Goal: Information Seeking & Learning: Learn about a topic

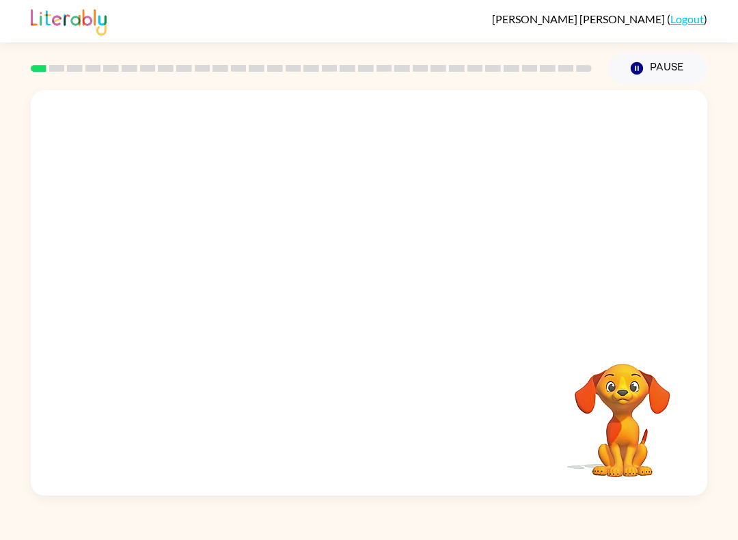
click at [206, 262] on video "Your browser must support playing .mp4 files to use Literably. Please try using…" at bounding box center [369, 212] width 677 height 245
click at [405, 289] on button "button" at bounding box center [369, 300] width 88 height 50
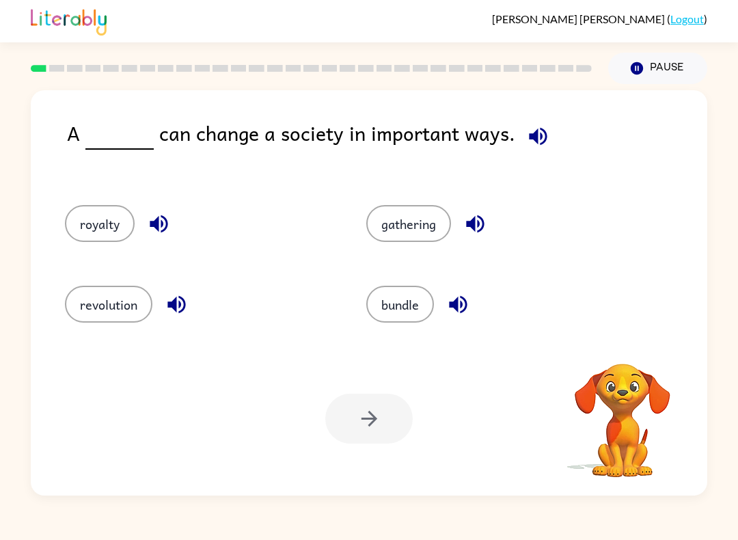
click at [366, 339] on div "bundle" at bounding box center [492, 300] width 302 height 81
click at [92, 312] on button "revolution" at bounding box center [109, 304] width 88 height 37
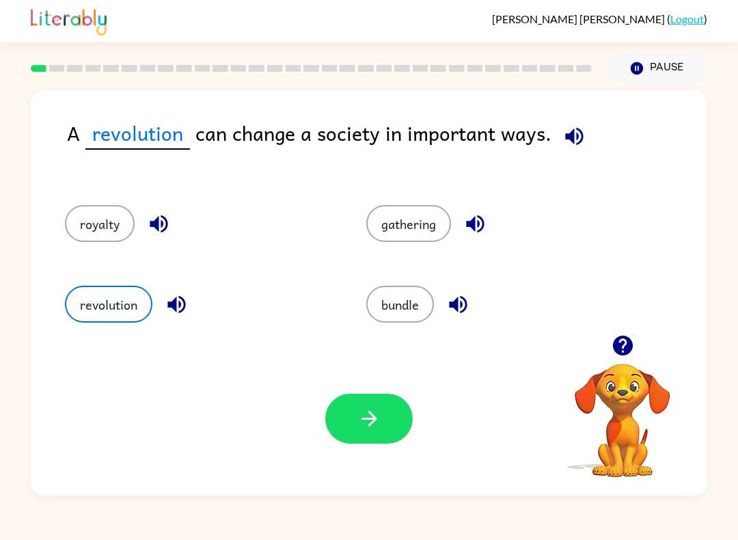
click at [386, 436] on button "button" at bounding box center [369, 419] width 88 height 50
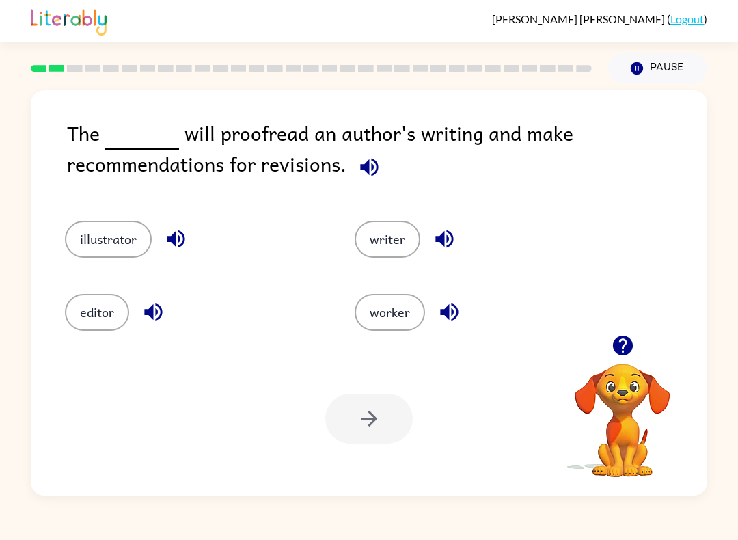
click at [98, 247] on button "illustrator" at bounding box center [108, 239] width 87 height 37
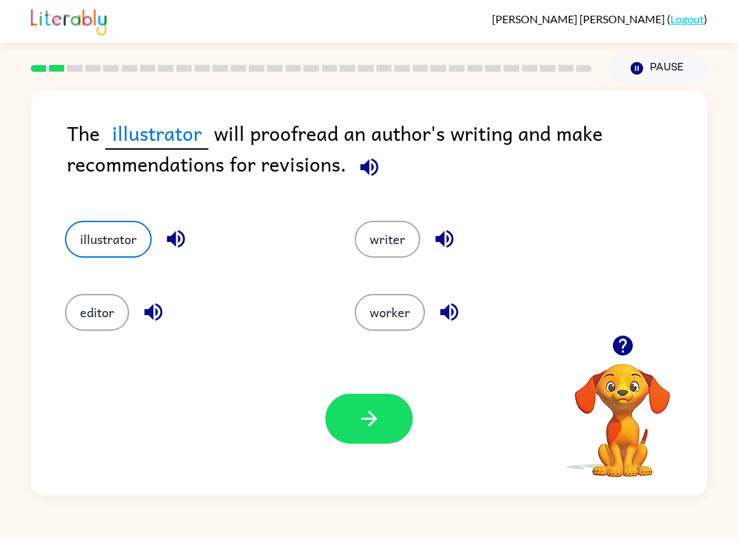
click at [385, 257] on button "writer" at bounding box center [388, 239] width 66 height 37
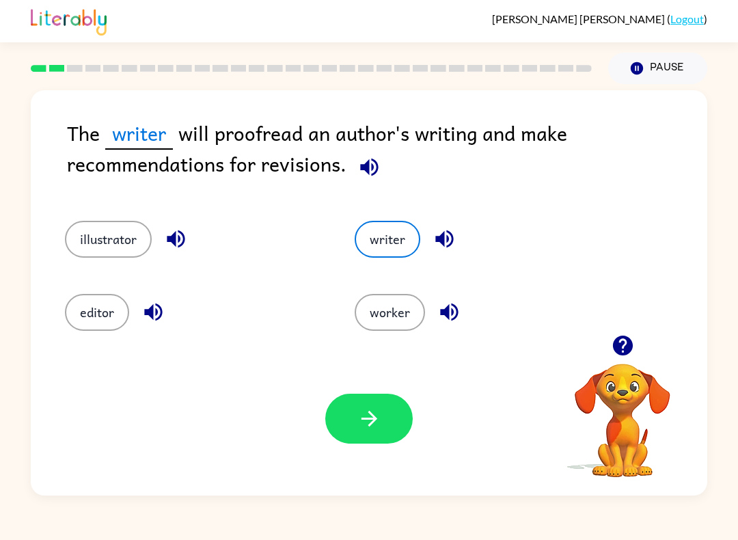
click at [383, 403] on button "button" at bounding box center [369, 419] width 88 height 50
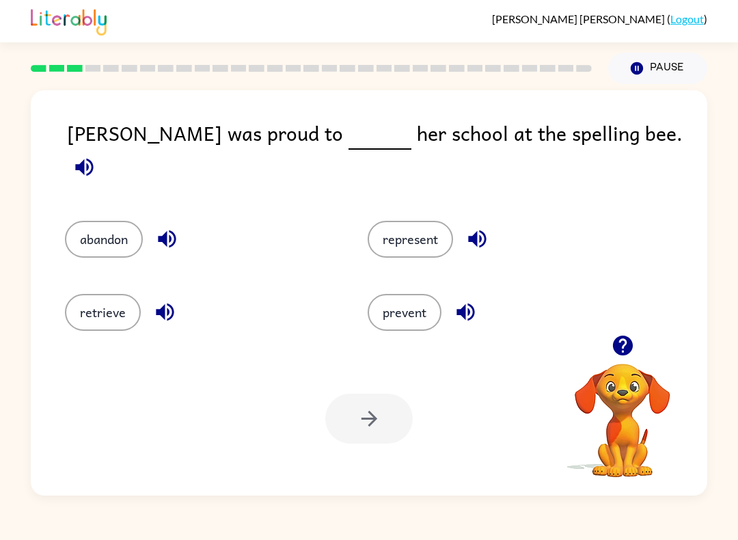
click at [413, 239] on button "represent" at bounding box center [410, 239] width 85 height 37
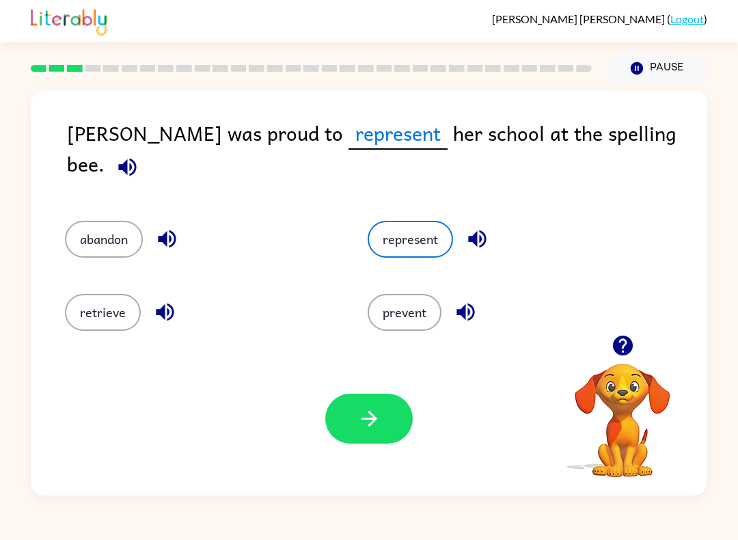
click at [379, 429] on icon "button" at bounding box center [370, 419] width 24 height 24
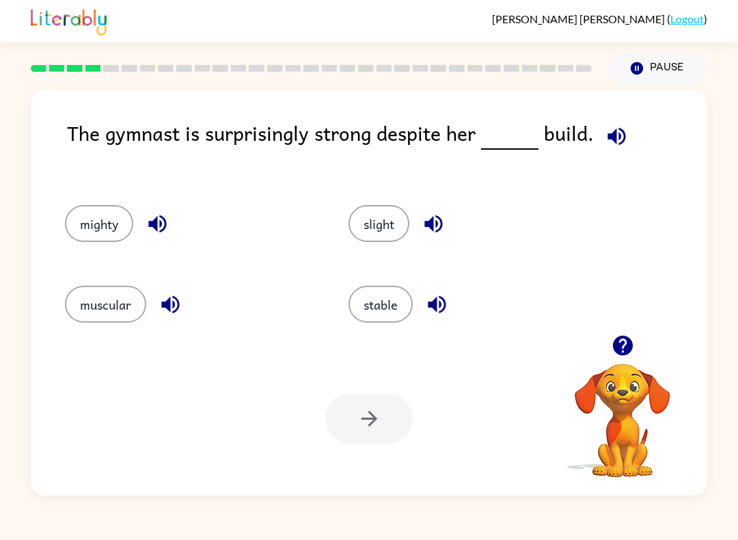
click at [127, 311] on button "muscular" at bounding box center [105, 304] width 81 height 37
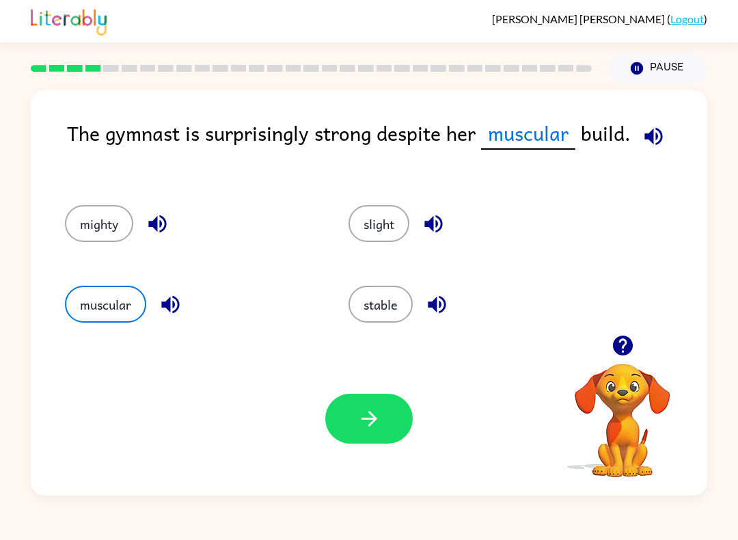
click at [365, 416] on icon "button" at bounding box center [370, 419] width 24 height 24
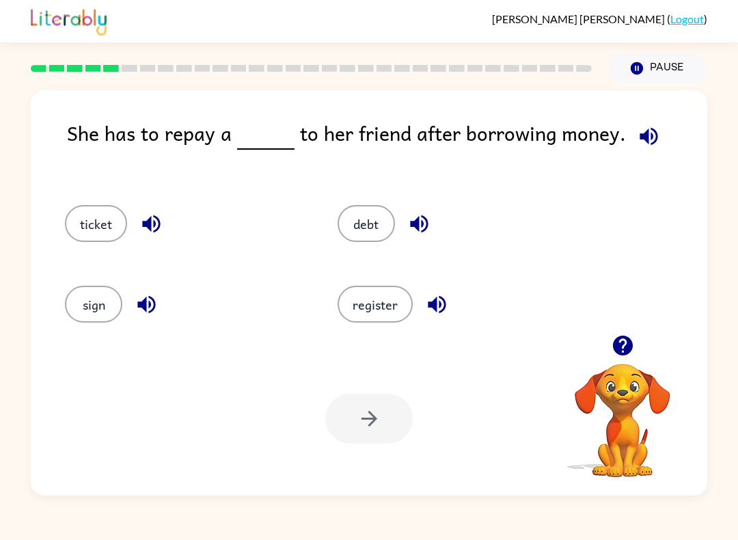
click at [96, 309] on button "sign" at bounding box center [93, 304] width 57 height 37
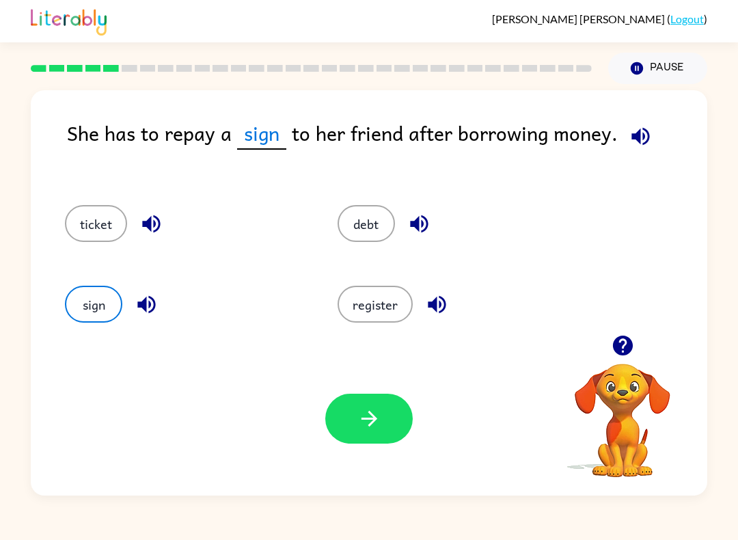
click at [97, 225] on button "ticket" at bounding box center [96, 223] width 62 height 37
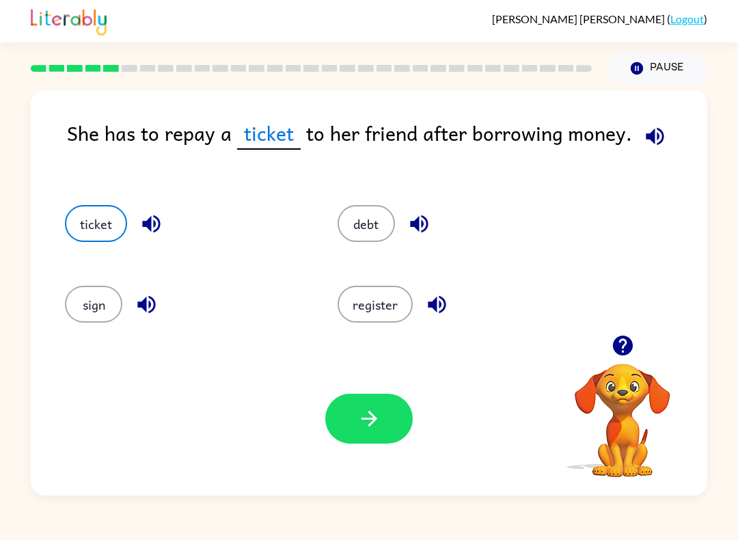
click at [401, 305] on button "register" at bounding box center [375, 304] width 75 height 37
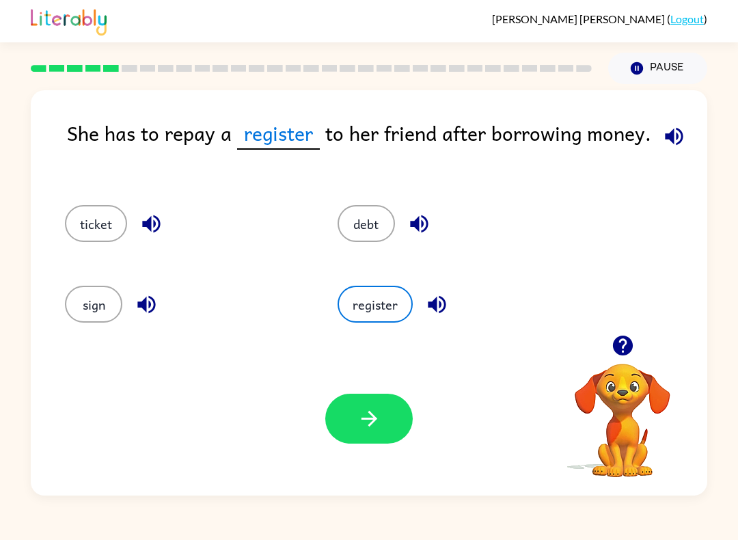
click at [399, 418] on button "button" at bounding box center [369, 419] width 88 height 50
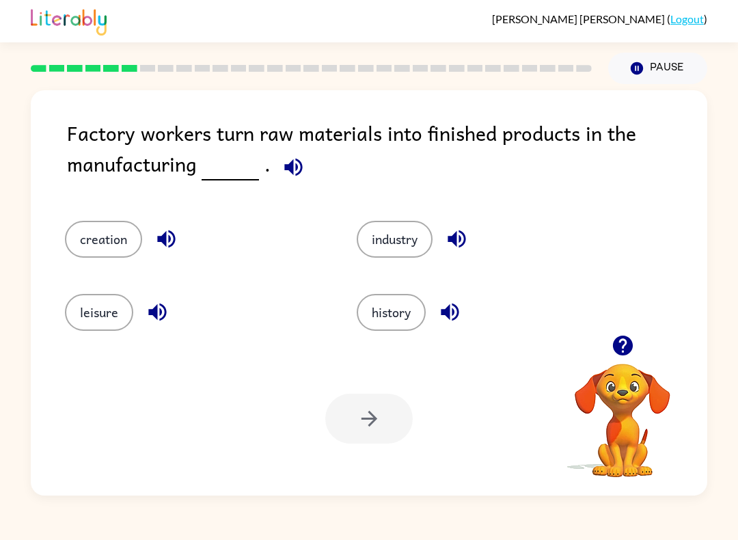
click at [105, 257] on button "creation" at bounding box center [103, 239] width 77 height 37
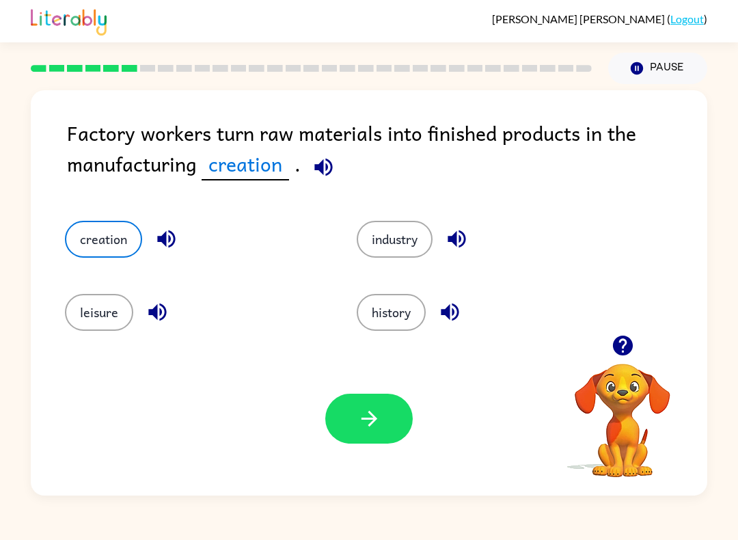
click at [367, 431] on button "button" at bounding box center [369, 419] width 88 height 50
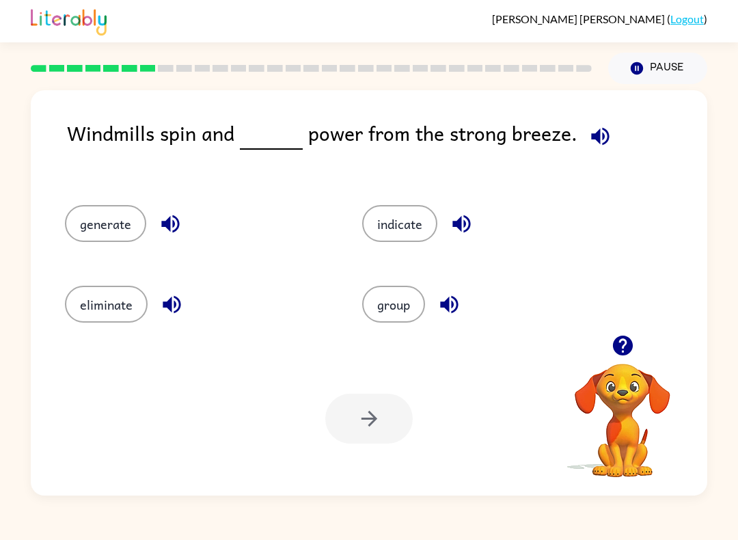
click at [109, 226] on button "generate" at bounding box center [105, 223] width 81 height 37
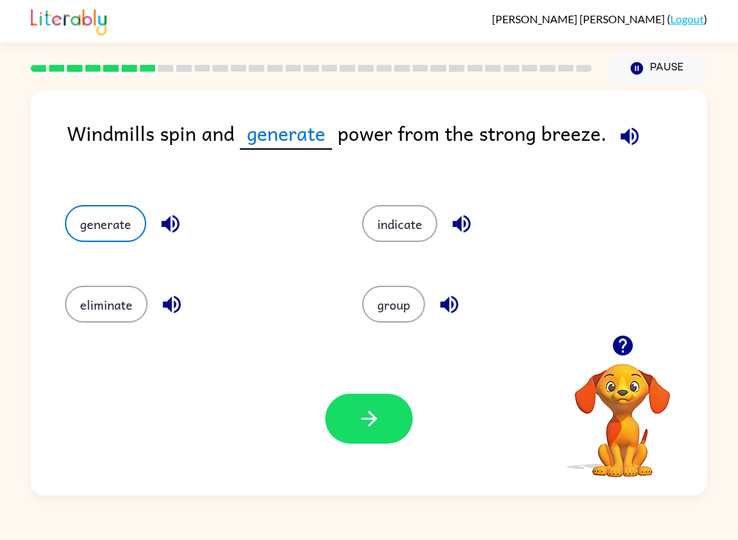
click at [406, 207] on button "indicate" at bounding box center [399, 223] width 75 height 37
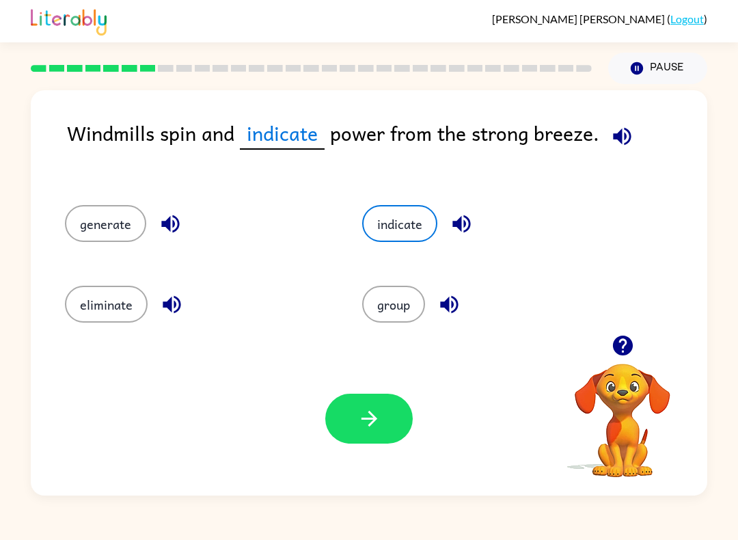
click at [383, 331] on div "group" at bounding box center [484, 300] width 297 height 81
click at [397, 299] on button "group" at bounding box center [393, 304] width 63 height 37
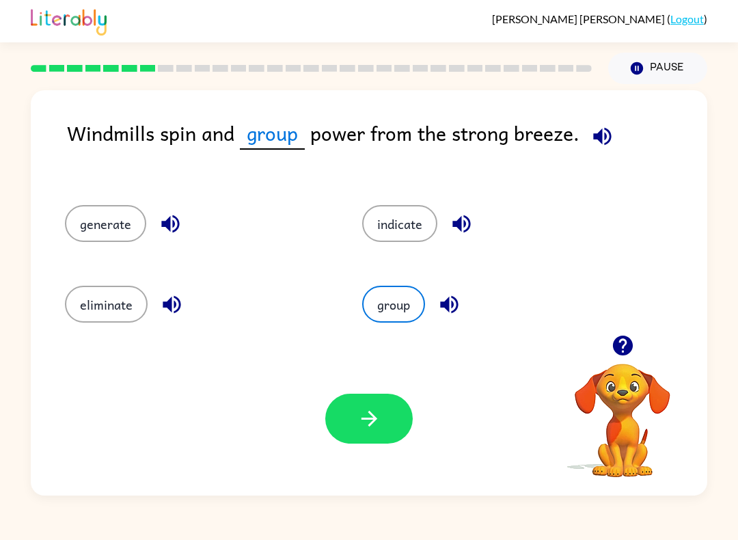
click at [120, 319] on button "eliminate" at bounding box center [106, 304] width 83 height 37
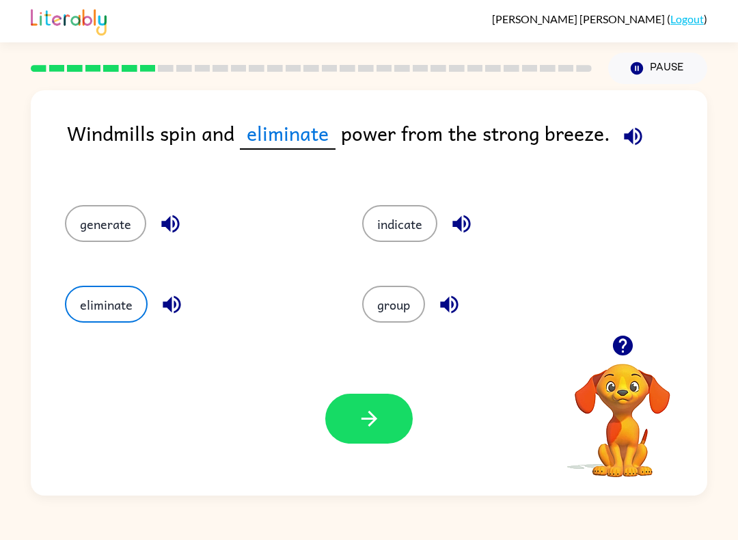
click at [410, 222] on button "indicate" at bounding box center [399, 223] width 75 height 37
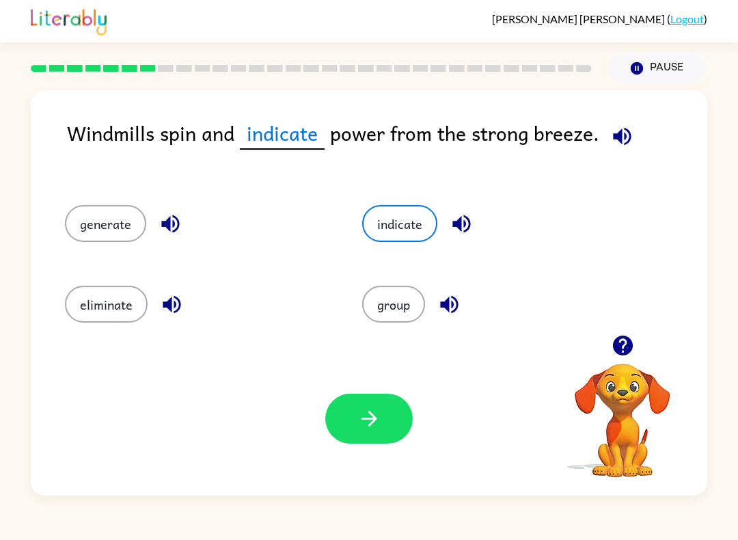
click at [362, 413] on icon "button" at bounding box center [370, 419] width 24 height 24
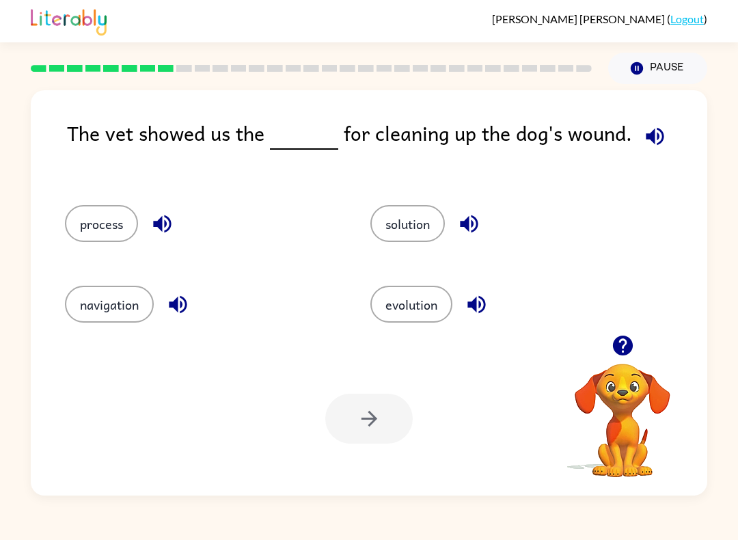
click at [114, 224] on button "process" at bounding box center [101, 223] width 73 height 37
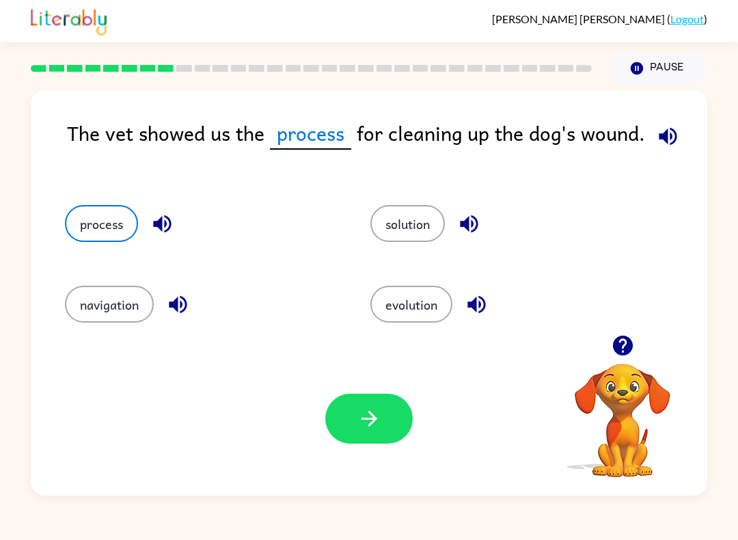
click at [362, 427] on icon "button" at bounding box center [370, 419] width 24 height 24
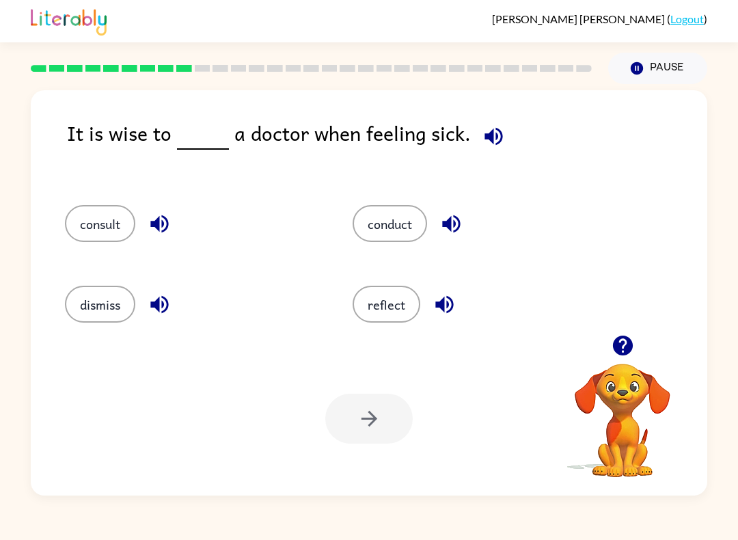
click at [85, 227] on button "consult" at bounding box center [100, 223] width 70 height 37
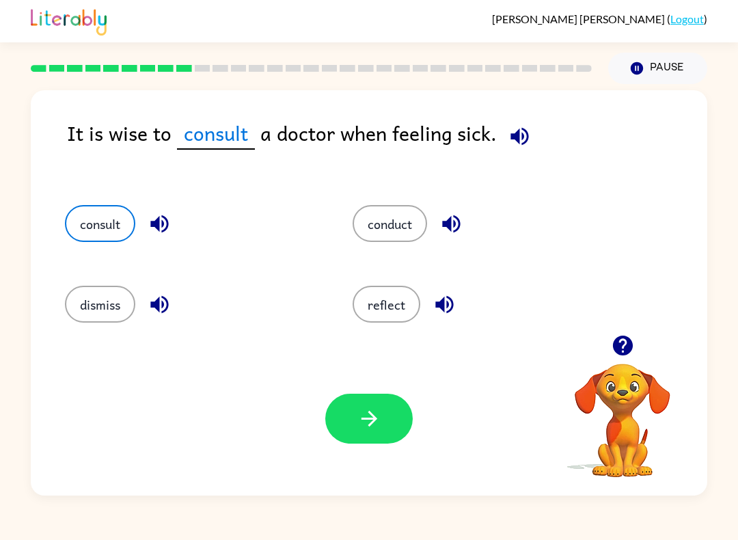
click at [332, 453] on div "Your browser must support playing .mp4 files to use Literably. Please try using…" at bounding box center [369, 419] width 677 height 154
click at [353, 419] on button "button" at bounding box center [369, 419] width 88 height 50
click at [348, 417] on div at bounding box center [369, 419] width 88 height 50
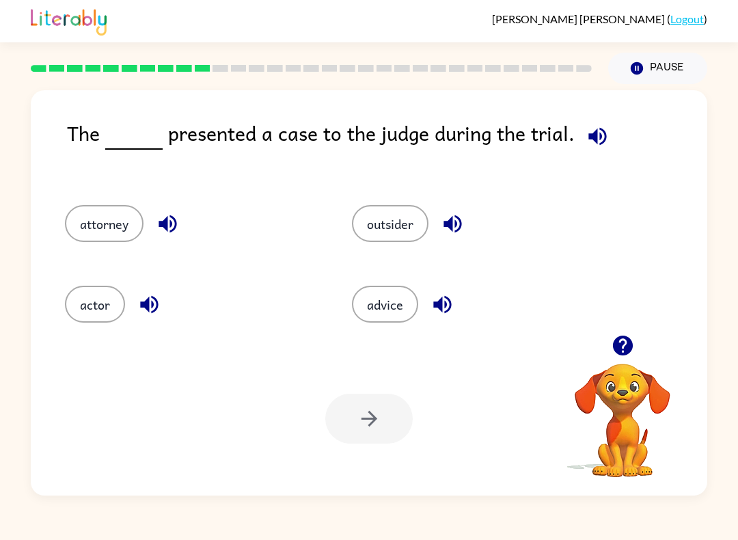
click at [407, 312] on button "advice" at bounding box center [385, 304] width 66 height 37
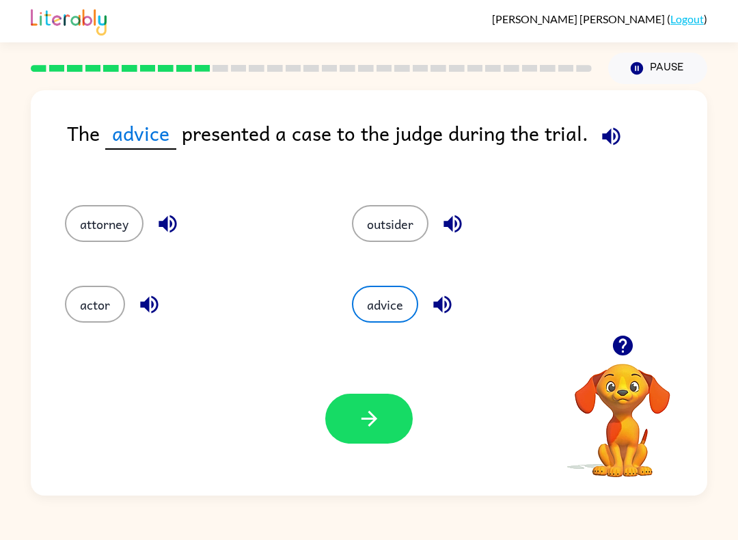
click at [350, 444] on button "button" at bounding box center [369, 419] width 88 height 50
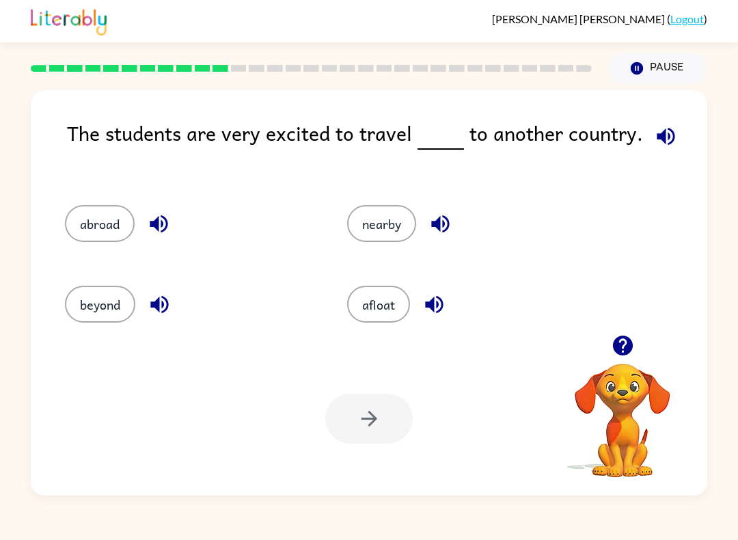
click at [378, 238] on button "nearby" at bounding box center [381, 223] width 69 height 37
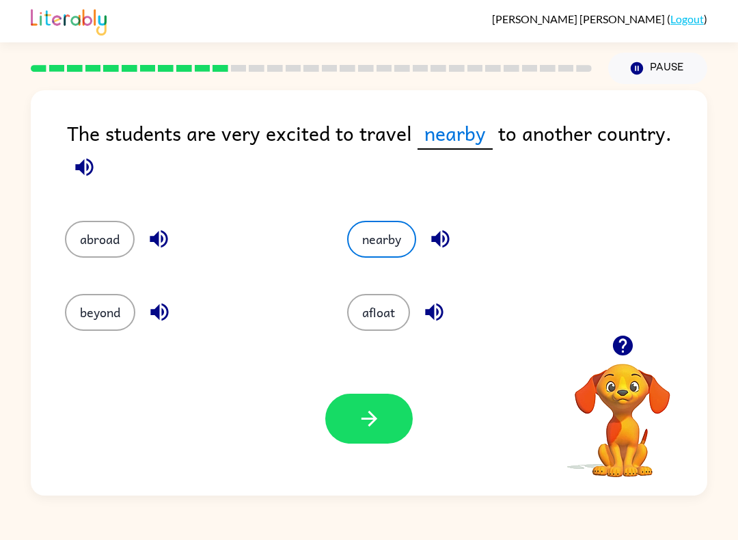
click at [383, 412] on button "button" at bounding box center [369, 419] width 88 height 50
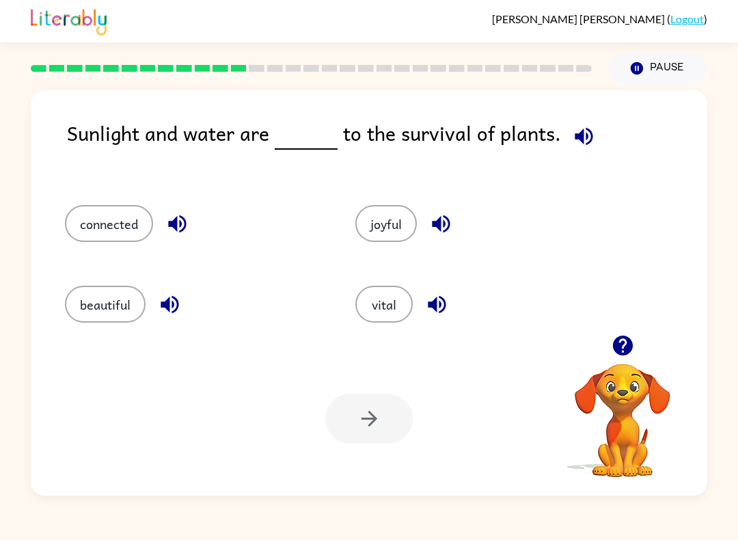
click at [103, 299] on button "beautiful" at bounding box center [105, 304] width 81 height 37
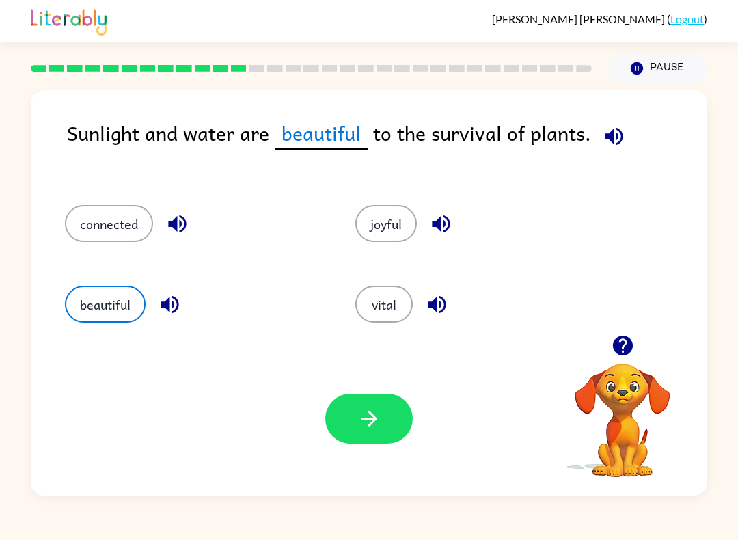
click at [111, 233] on button "connected" at bounding box center [109, 223] width 88 height 37
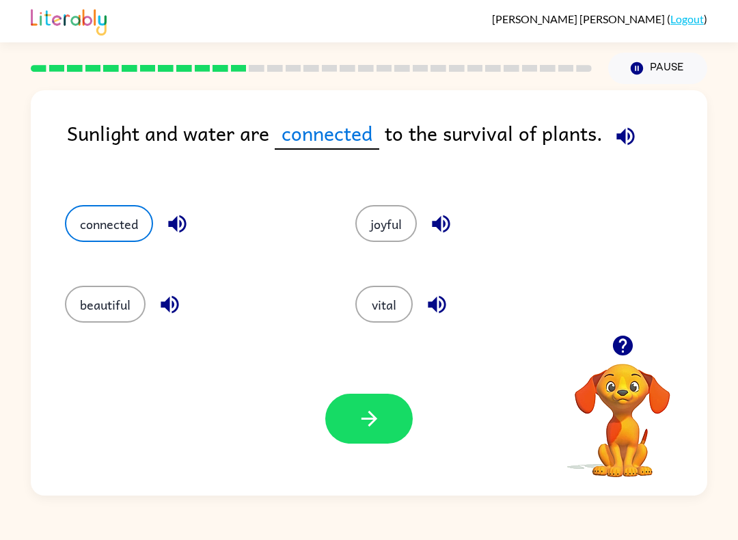
click at [375, 232] on button "joyful" at bounding box center [387, 223] width 62 height 37
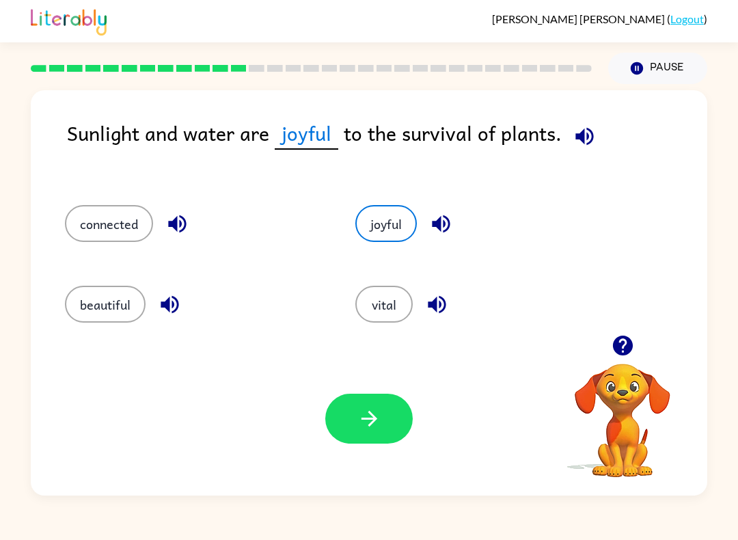
click at [347, 443] on button "button" at bounding box center [369, 419] width 88 height 50
click at [349, 445] on div "Your browser must support playing .mp4 files to use Literably. Please try using…" at bounding box center [369, 419] width 677 height 154
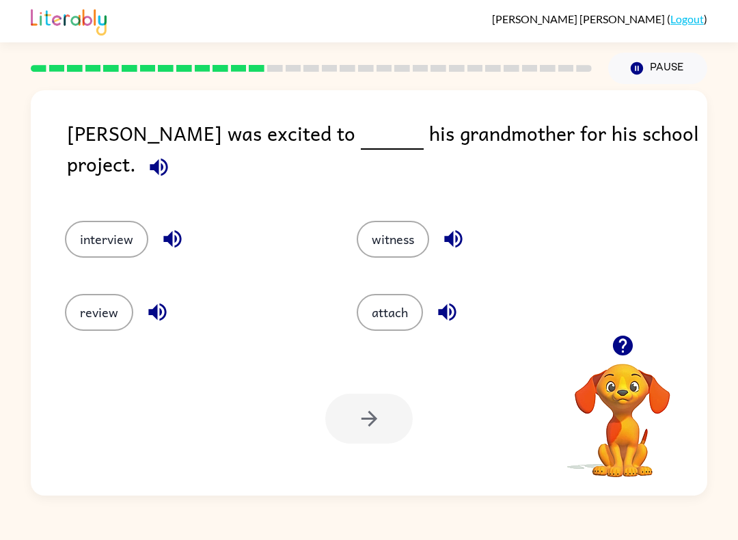
click at [103, 234] on button "interview" at bounding box center [106, 239] width 83 height 37
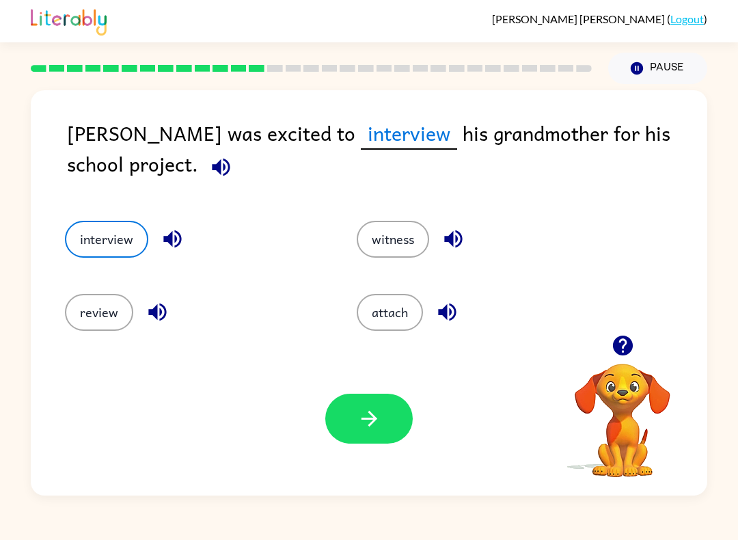
click at [299, 429] on div "Your browser must support playing .mp4 files to use Literably. Please try using…" at bounding box center [369, 419] width 677 height 154
click at [358, 411] on icon "button" at bounding box center [370, 419] width 24 height 24
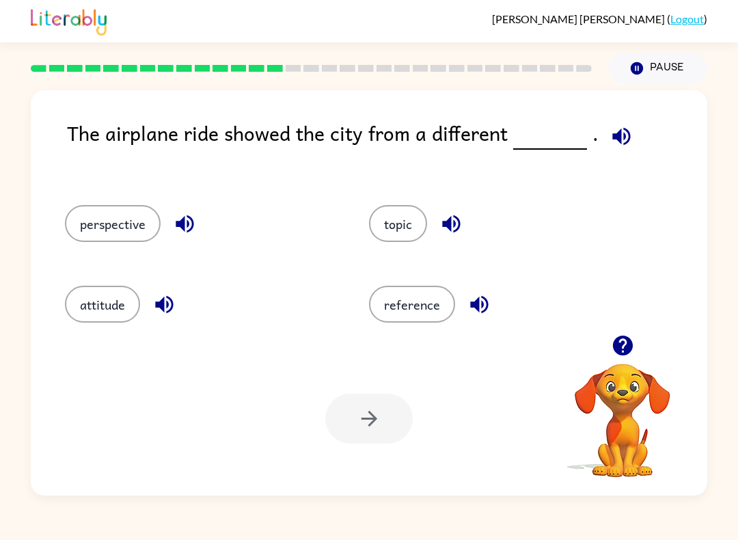
click at [114, 229] on button "perspective" at bounding box center [113, 223] width 96 height 37
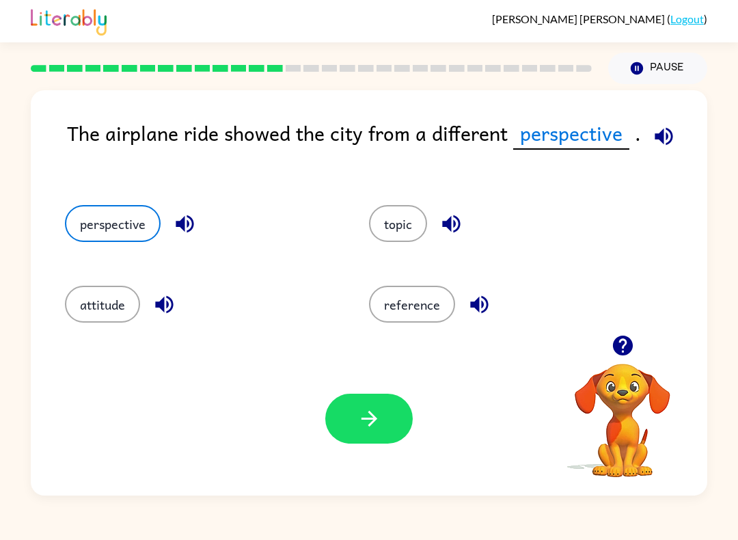
click at [358, 421] on icon "button" at bounding box center [370, 419] width 24 height 24
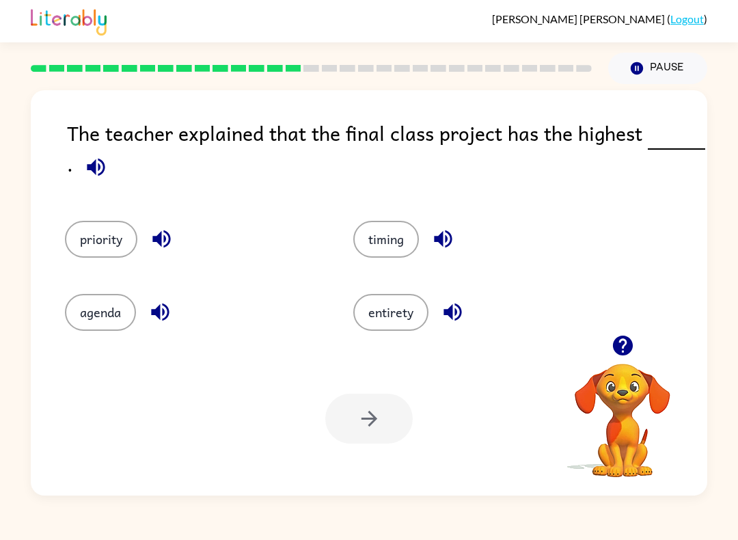
click at [405, 241] on button "timing" at bounding box center [386, 239] width 66 height 37
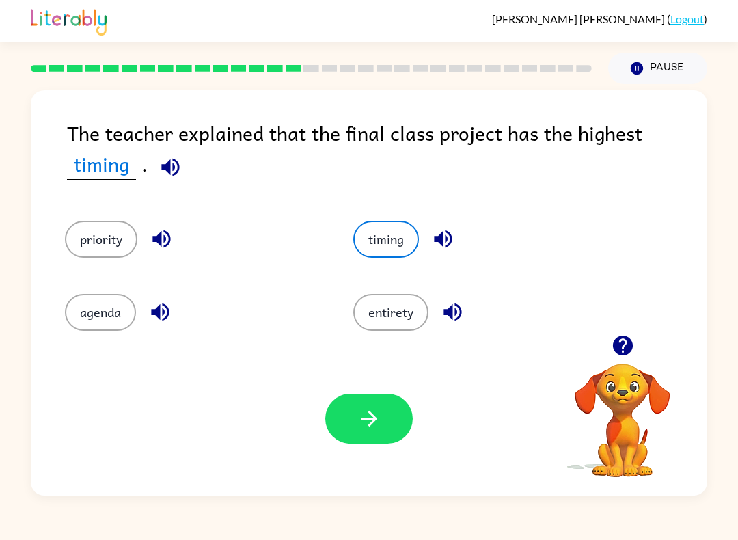
click at [379, 421] on icon "button" at bounding box center [370, 419] width 24 height 24
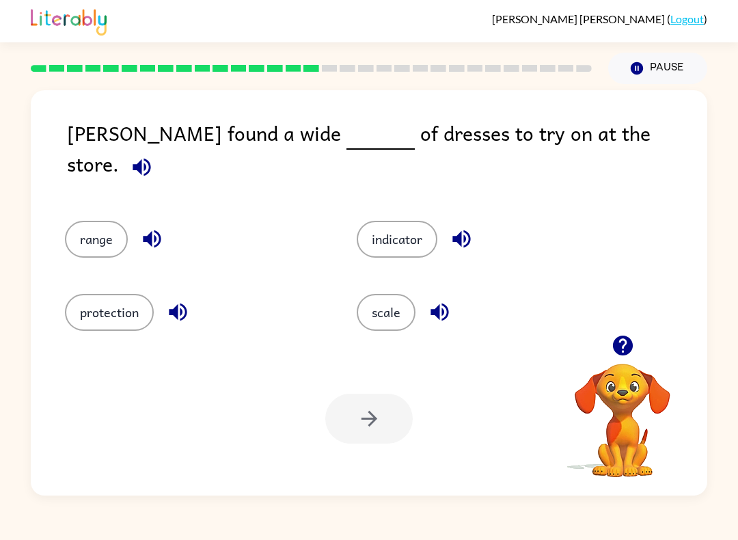
click at [403, 307] on button "scale" at bounding box center [386, 312] width 59 height 37
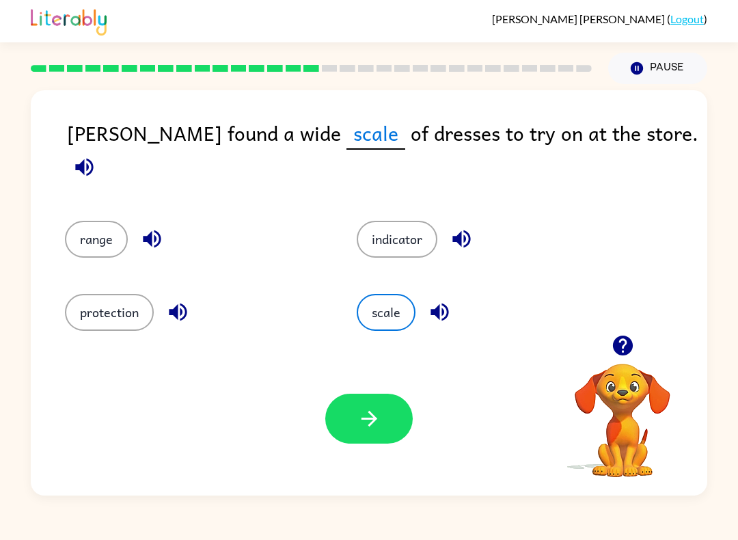
click at [367, 427] on icon "button" at bounding box center [370, 419] width 24 height 24
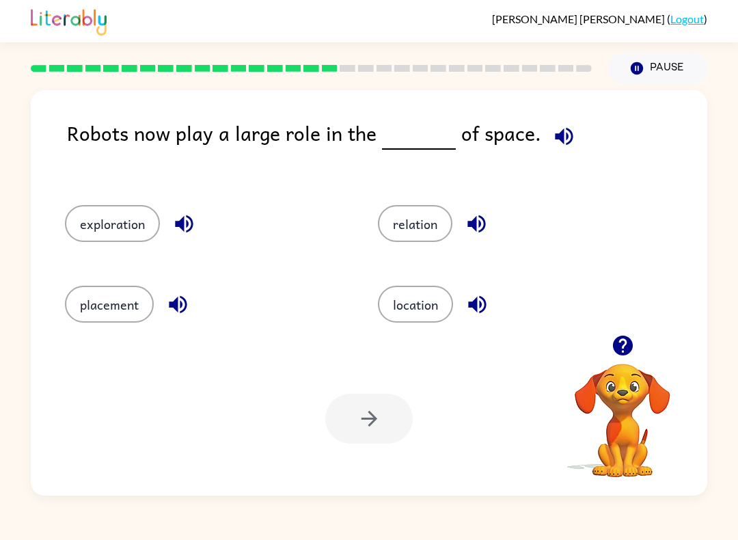
click at [120, 315] on button "placement" at bounding box center [109, 304] width 89 height 37
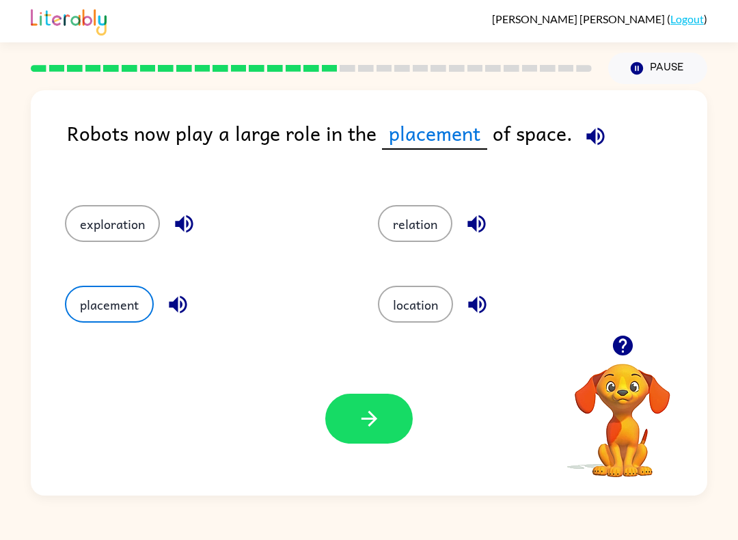
click at [308, 415] on div "Your browser must support playing .mp4 files to use Literably. Please try using…" at bounding box center [369, 419] width 677 height 154
click at [124, 230] on button "exploration" at bounding box center [112, 223] width 95 height 37
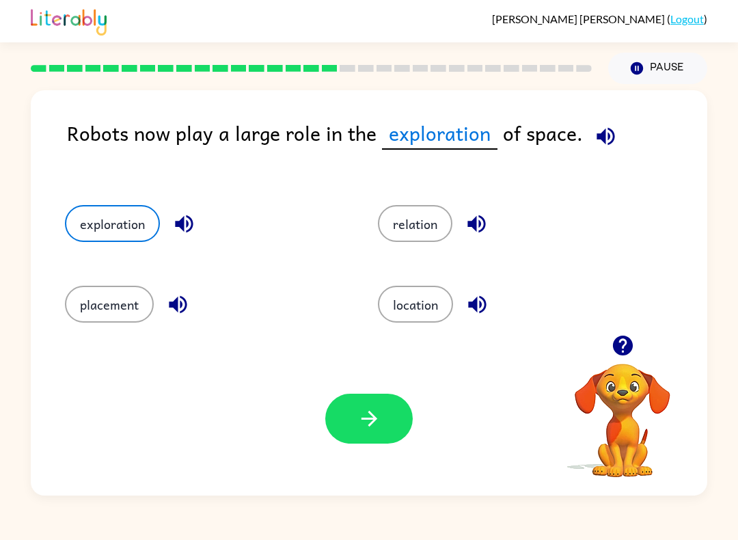
click at [369, 426] on icon "button" at bounding box center [369, 419] width 16 height 16
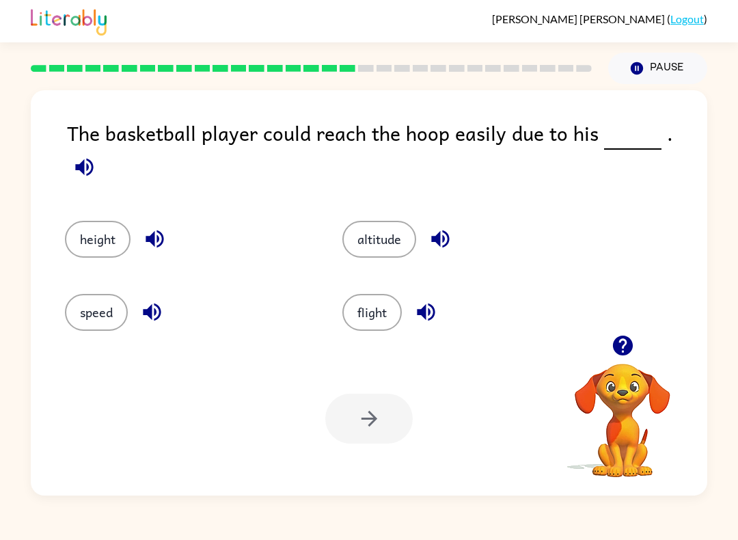
click at [93, 240] on button "height" at bounding box center [98, 239] width 66 height 37
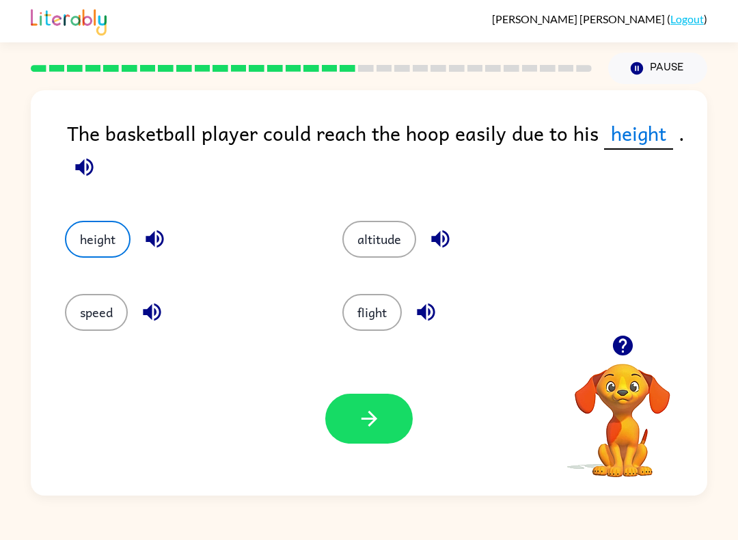
click at [377, 439] on button "button" at bounding box center [369, 419] width 88 height 50
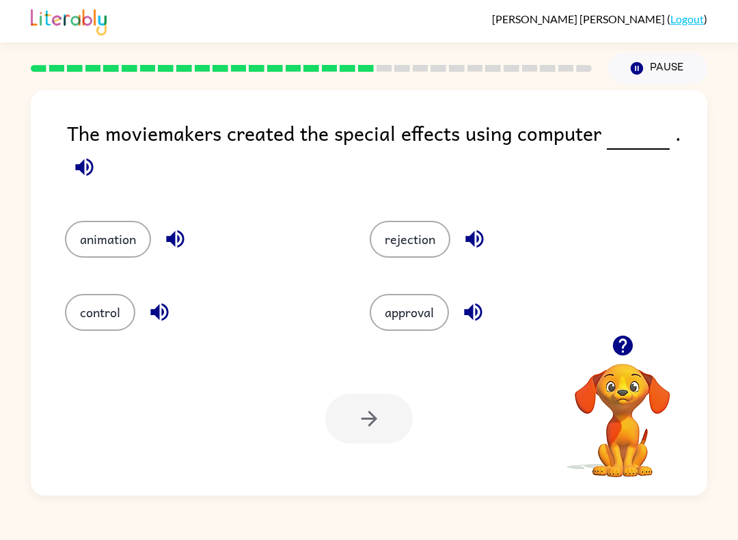
click at [126, 204] on div "animation" at bounding box center [191, 231] width 305 height 73
click at [117, 257] on button "animation" at bounding box center [108, 239] width 86 height 37
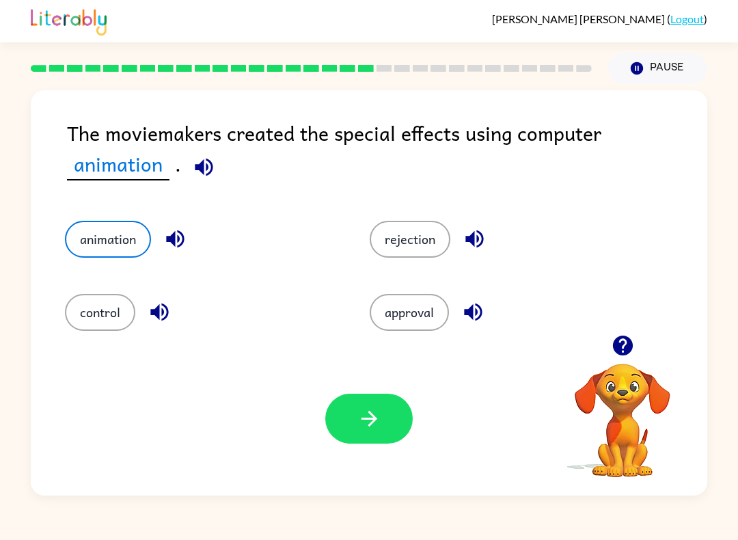
click at [392, 456] on div "Your browser must support playing .mp4 files to use Literably. Please try using…" at bounding box center [369, 419] width 677 height 154
click at [397, 431] on button "button" at bounding box center [369, 419] width 88 height 50
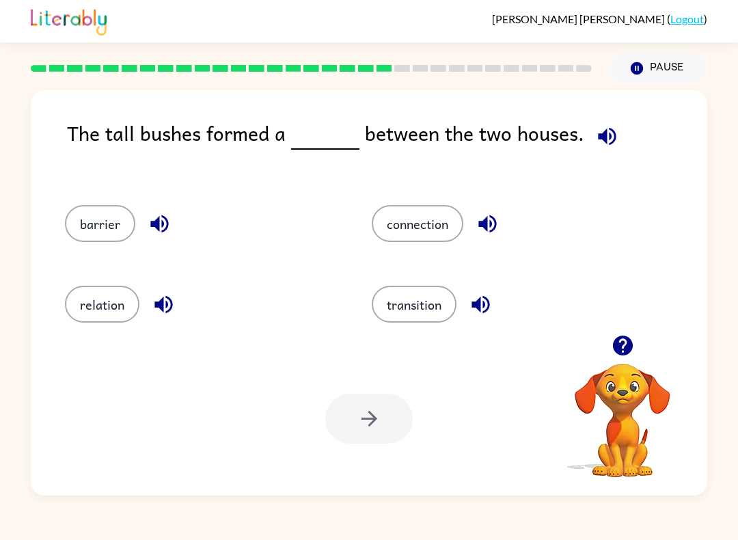
click at [377, 418] on div at bounding box center [369, 419] width 88 height 50
click at [454, 231] on button "connection" at bounding box center [418, 223] width 92 height 37
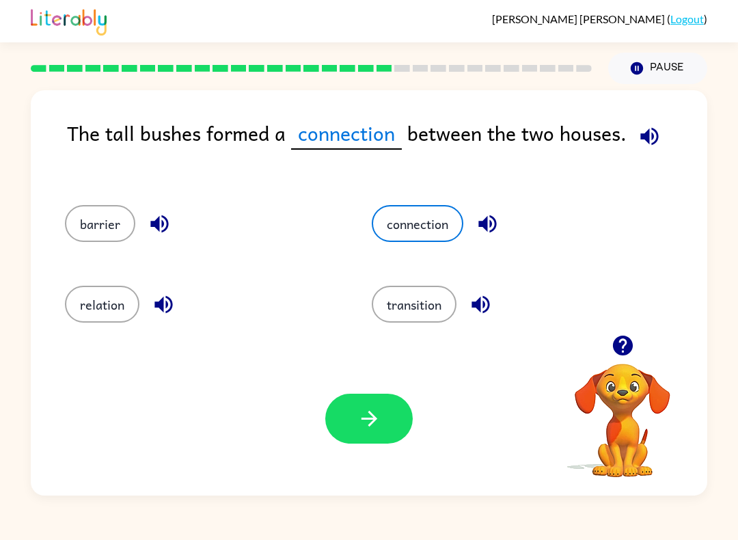
click at [107, 219] on button "barrier" at bounding box center [100, 223] width 70 height 37
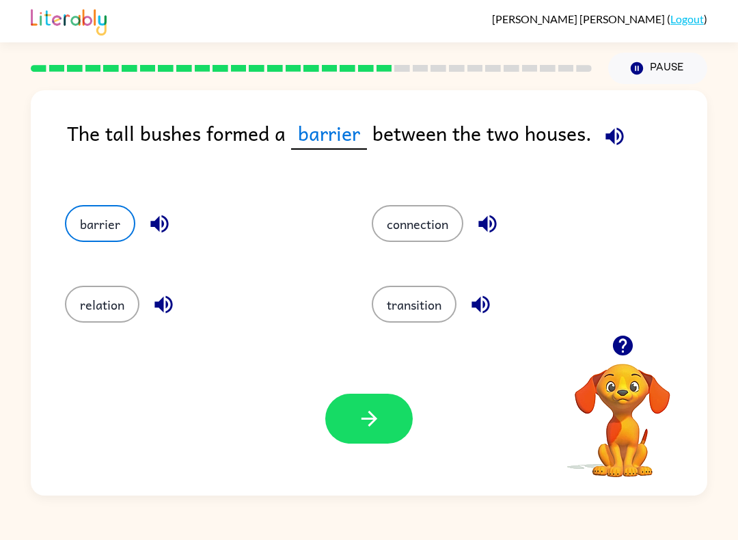
click at [340, 404] on button "button" at bounding box center [369, 419] width 88 height 50
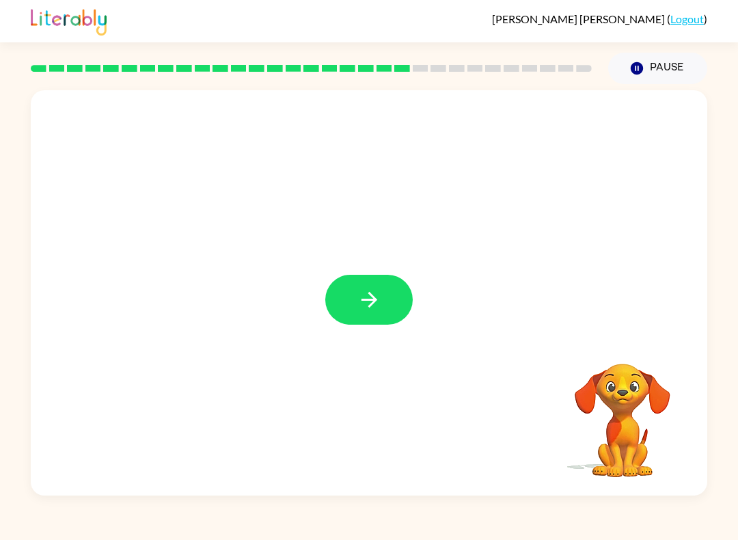
click at [377, 310] on icon "button" at bounding box center [370, 300] width 24 height 24
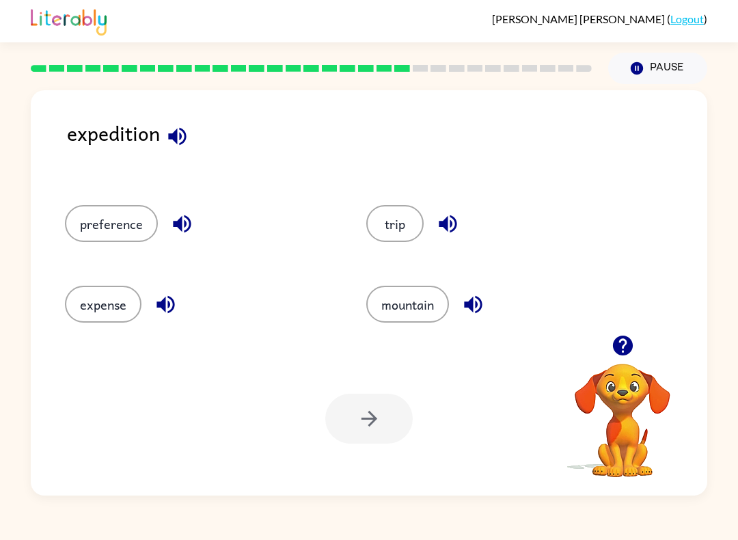
click at [392, 236] on button "trip" at bounding box center [394, 223] width 57 height 37
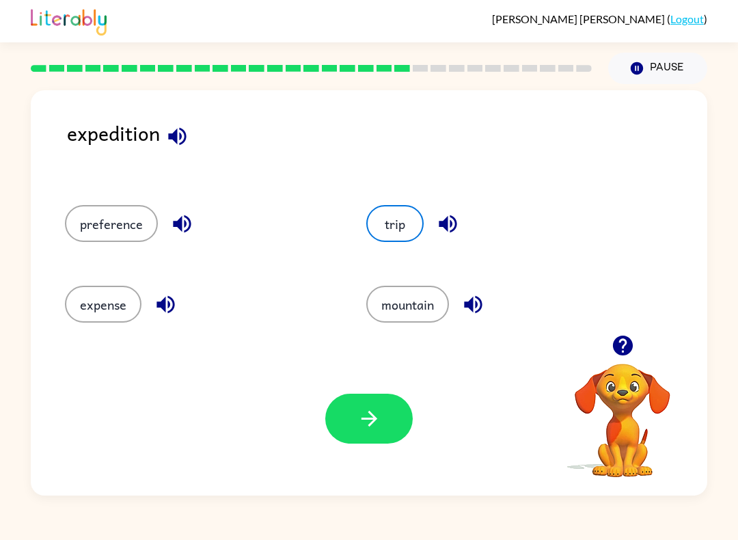
click at [354, 444] on button "button" at bounding box center [369, 419] width 88 height 50
click at [395, 225] on button "trip" at bounding box center [394, 223] width 57 height 37
click at [396, 215] on button "trip" at bounding box center [394, 223] width 57 height 37
click at [360, 421] on div at bounding box center [369, 419] width 88 height 50
click at [400, 221] on button "trip" at bounding box center [394, 223] width 57 height 37
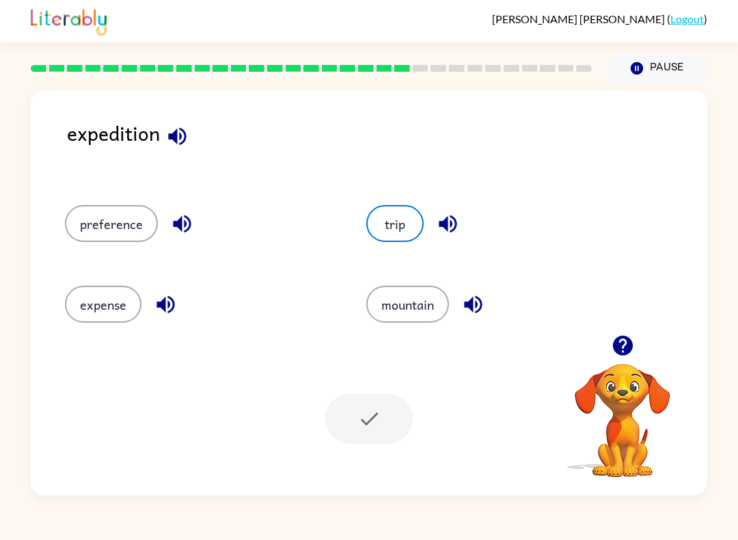
click at [360, 429] on div at bounding box center [369, 419] width 88 height 50
click at [133, 228] on button "preference" at bounding box center [111, 223] width 93 height 37
click at [390, 228] on button "trip" at bounding box center [394, 223] width 57 height 37
click at [440, 241] on button "button" at bounding box center [448, 223] width 35 height 35
click at [386, 225] on button "trip" at bounding box center [394, 223] width 57 height 37
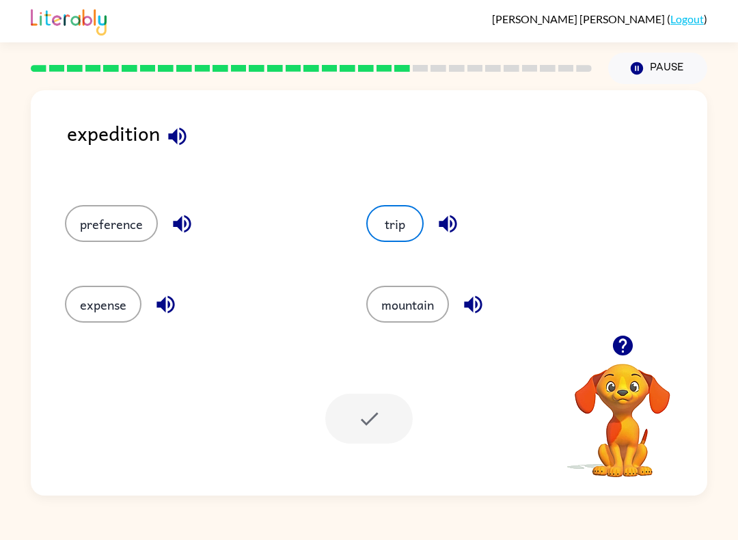
click at [397, 222] on button "trip" at bounding box center [394, 223] width 57 height 37
click at [400, 220] on button "trip" at bounding box center [394, 223] width 57 height 37
click at [399, 220] on button "trip" at bounding box center [394, 223] width 57 height 37
click at [408, 220] on button "trip" at bounding box center [394, 223] width 57 height 37
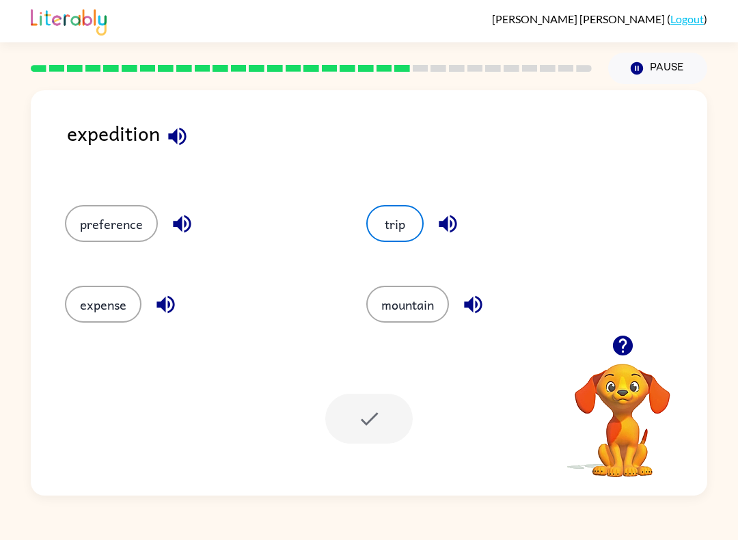
click at [388, 232] on button "trip" at bounding box center [394, 223] width 57 height 37
click at [387, 232] on button "trip" at bounding box center [394, 223] width 57 height 37
click at [400, 228] on button "trip" at bounding box center [394, 223] width 57 height 37
click at [395, 240] on button "trip" at bounding box center [394, 223] width 57 height 37
click at [360, 440] on div at bounding box center [369, 419] width 88 height 50
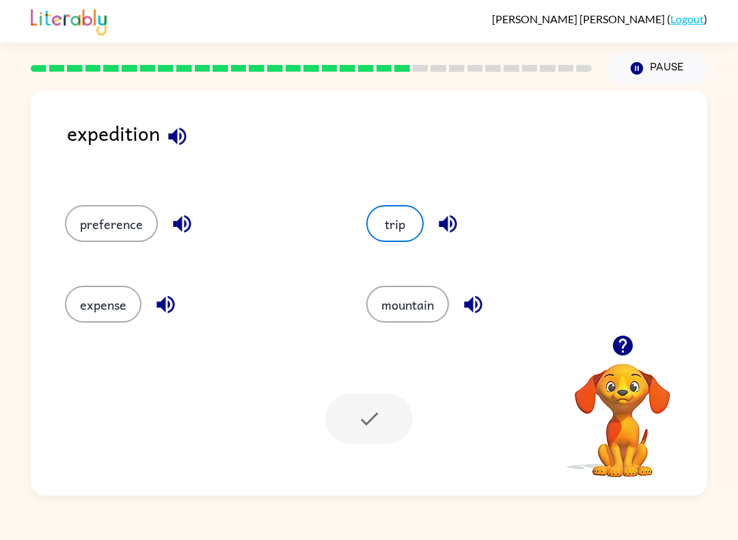
click at [404, 218] on button "trip" at bounding box center [394, 223] width 57 height 37
click at [341, 426] on div at bounding box center [369, 419] width 88 height 50
click at [405, 221] on button "trip" at bounding box center [394, 223] width 57 height 37
click at [418, 310] on button "mountain" at bounding box center [407, 304] width 83 height 37
click at [361, 427] on div at bounding box center [369, 419] width 88 height 50
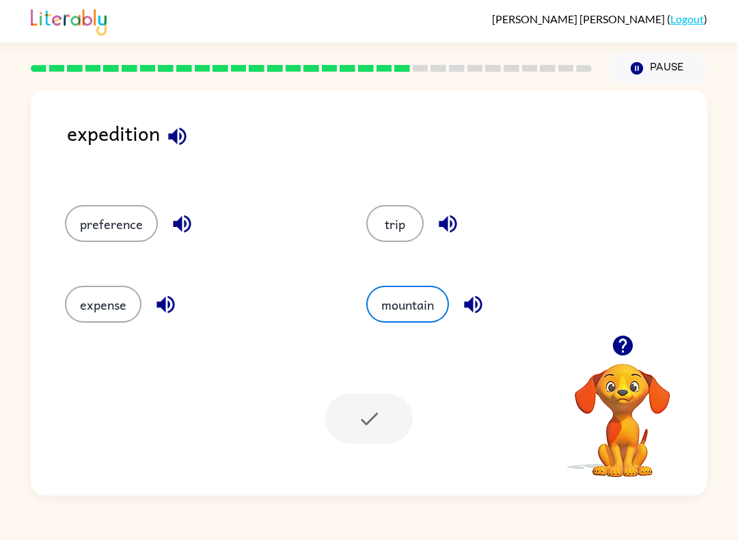
click at [399, 219] on button "trip" at bounding box center [394, 223] width 57 height 37
click at [364, 418] on div at bounding box center [369, 419] width 88 height 50
click at [404, 213] on button "trip" at bounding box center [394, 223] width 57 height 37
click at [403, 213] on button "trip" at bounding box center [394, 223] width 57 height 37
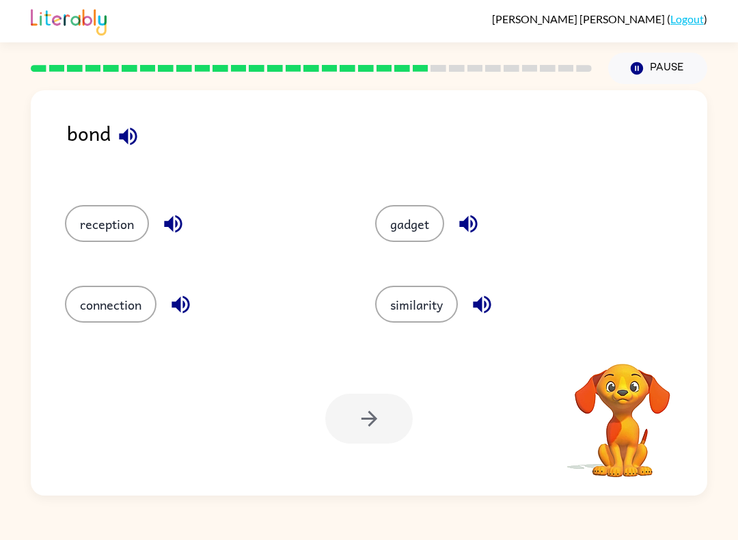
click at [385, 198] on div "gadget" at bounding box center [504, 219] width 310 height 81
click at [131, 206] on button "reception" at bounding box center [107, 223] width 84 height 37
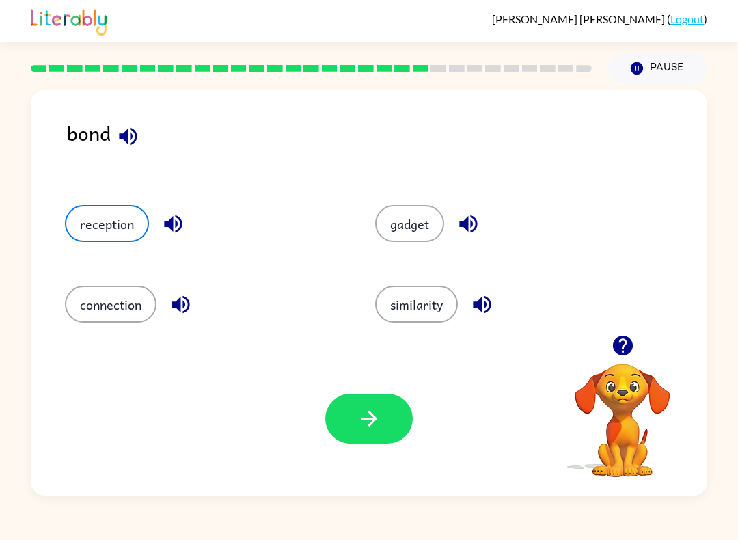
click at [349, 424] on button "button" at bounding box center [369, 419] width 88 height 50
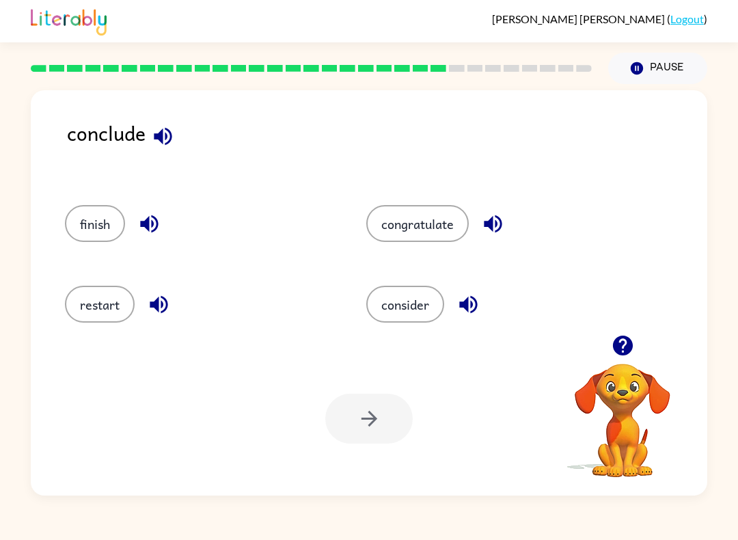
click at [444, 307] on button "consider" at bounding box center [405, 304] width 78 height 37
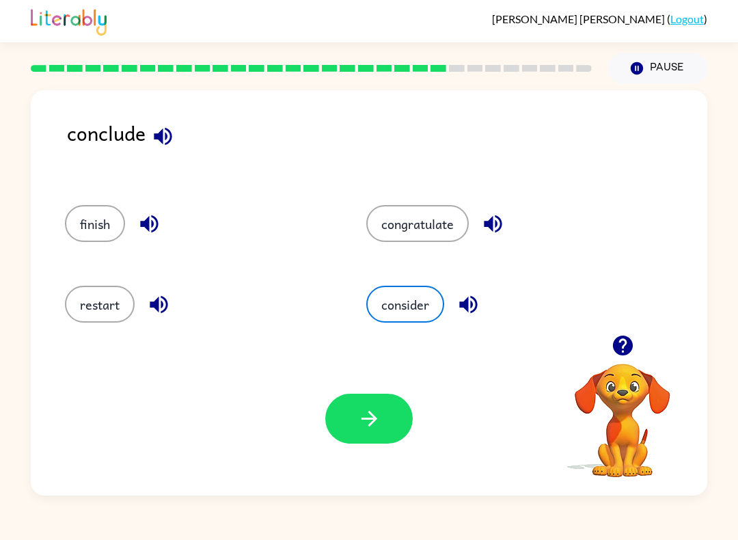
click at [362, 413] on icon "button" at bounding box center [370, 419] width 24 height 24
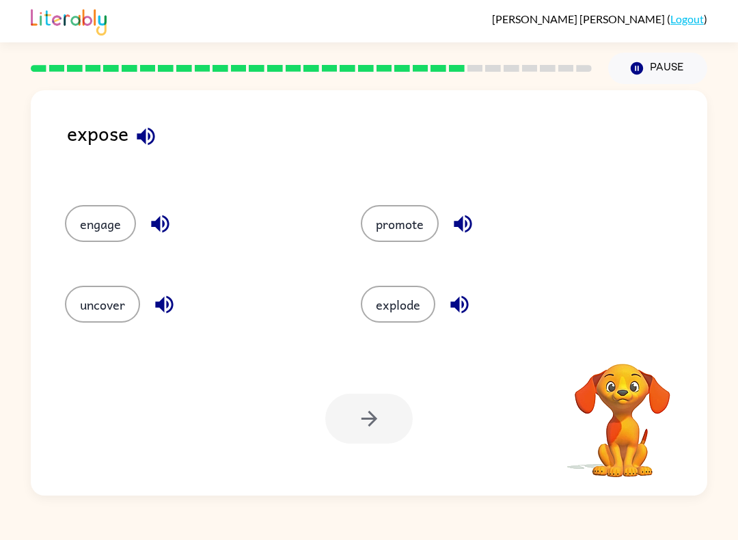
click at [375, 312] on button "explode" at bounding box center [398, 304] width 75 height 37
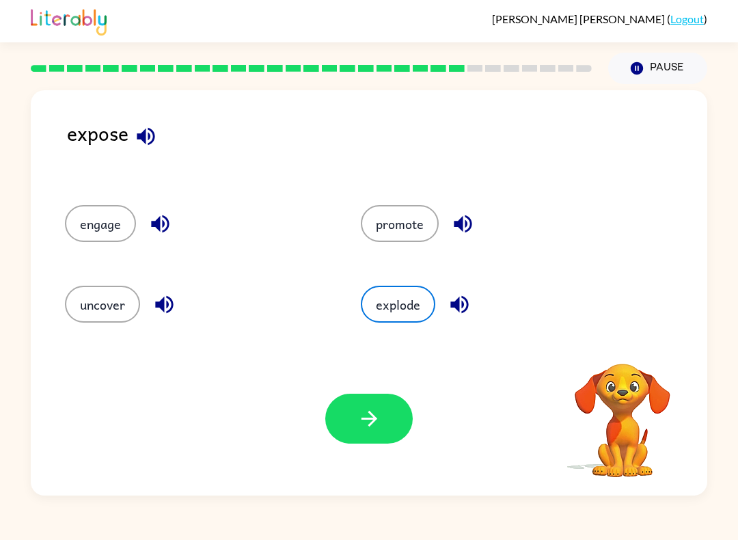
click at [375, 423] on icon "button" at bounding box center [370, 419] width 24 height 24
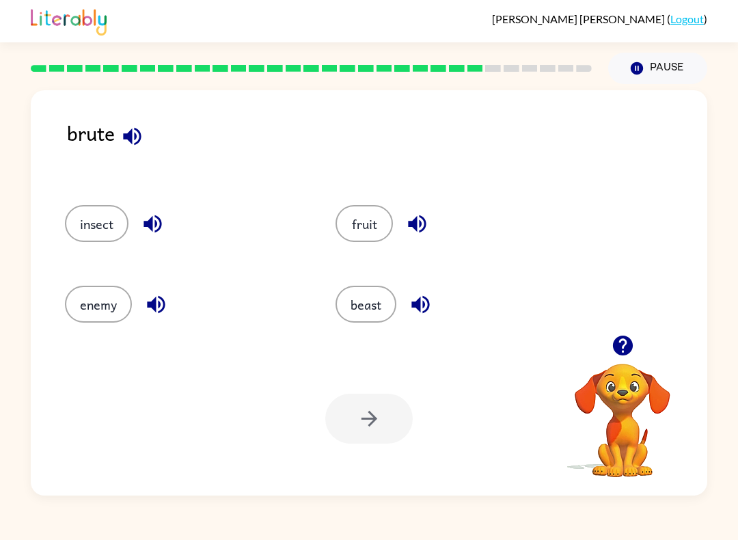
click at [357, 321] on button "beast" at bounding box center [366, 304] width 61 height 37
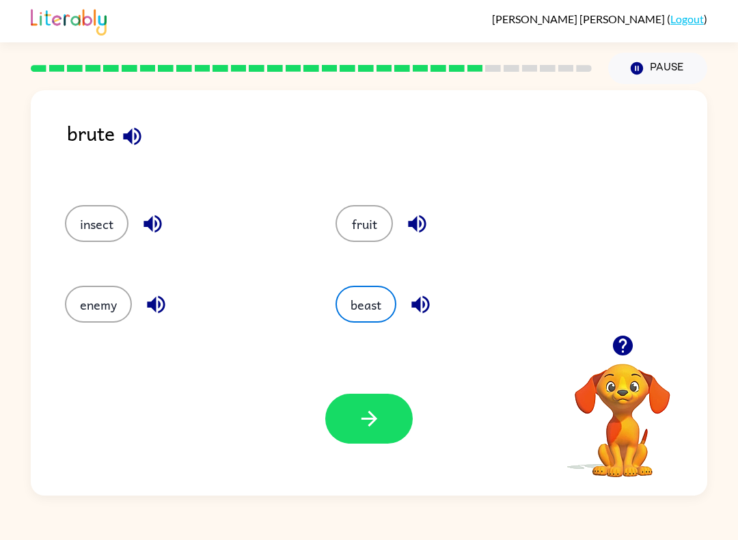
click at [375, 431] on button "button" at bounding box center [369, 419] width 88 height 50
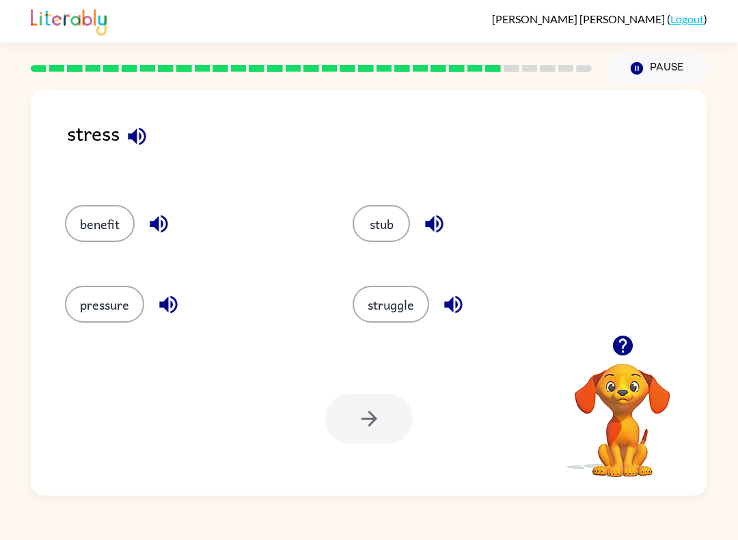
click at [107, 314] on button "pressure" at bounding box center [104, 304] width 79 height 37
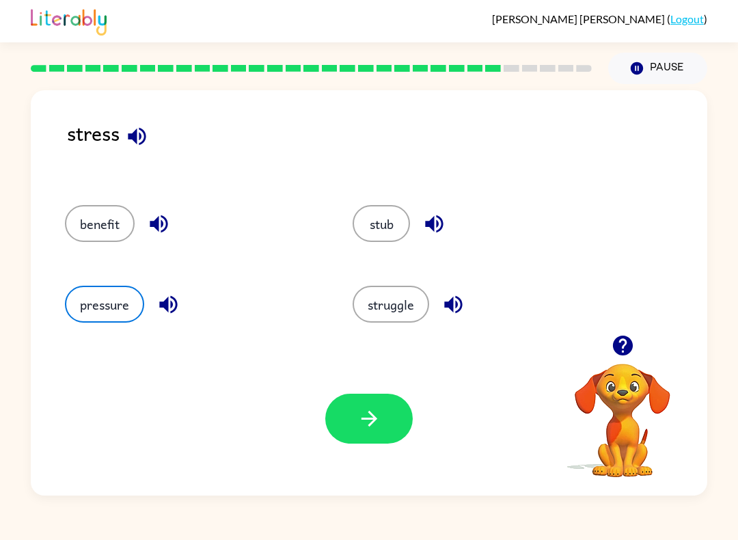
click at [335, 388] on div "Your browser must support playing .mp4 files to use Literably. Please try using…" at bounding box center [369, 419] width 677 height 154
click at [353, 414] on button "button" at bounding box center [369, 419] width 88 height 50
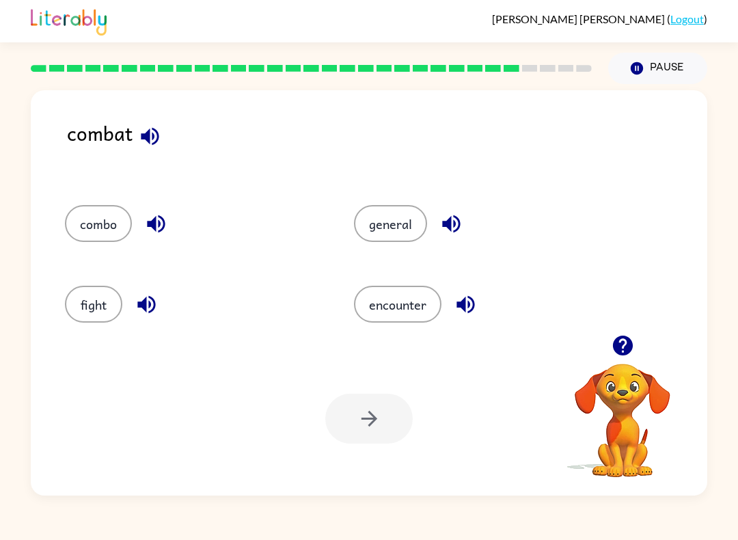
click at [118, 304] on button "fight" at bounding box center [93, 304] width 57 height 37
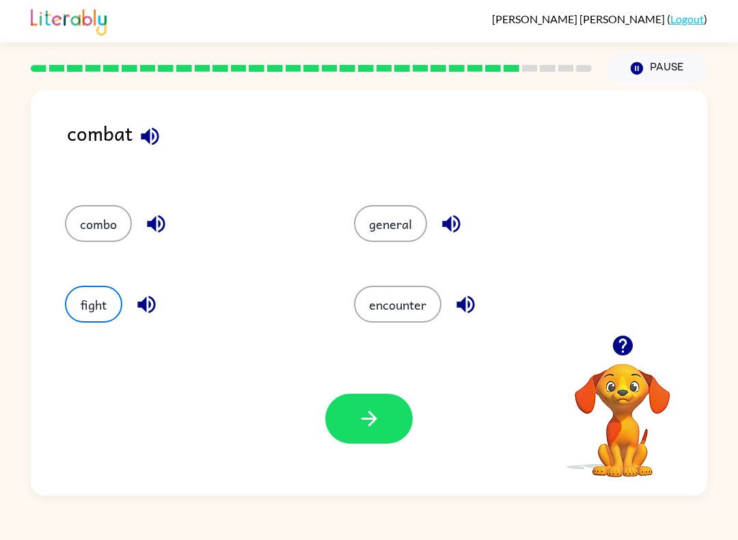
click at [371, 420] on icon "button" at bounding box center [369, 419] width 16 height 16
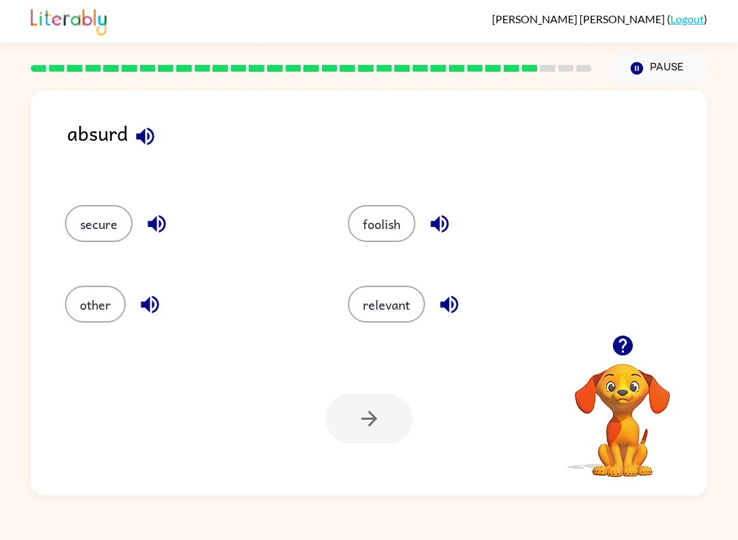
click at [101, 224] on button "secure" at bounding box center [99, 223] width 68 height 37
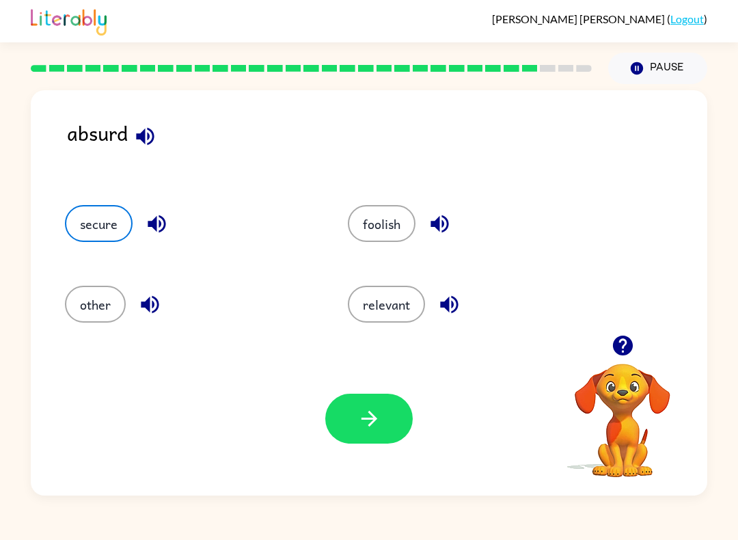
click at [370, 415] on icon "button" at bounding box center [370, 419] width 24 height 24
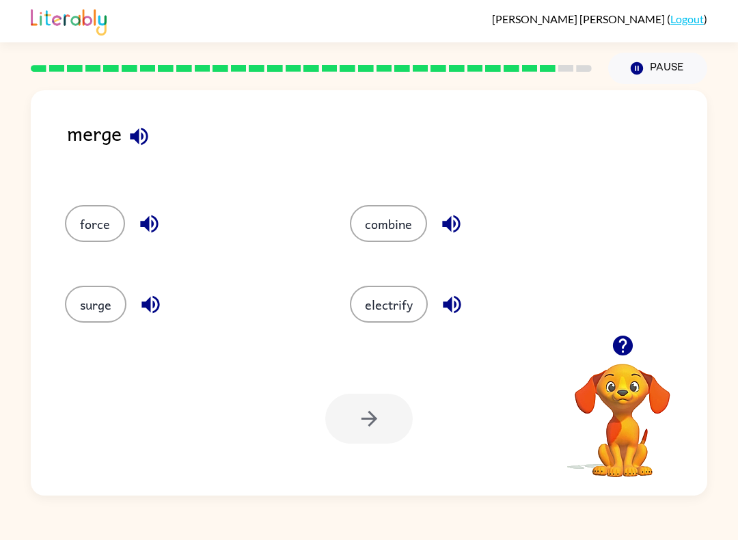
click at [62, 304] on div "surge" at bounding box center [181, 300] width 285 height 81
click at [108, 295] on button "surge" at bounding box center [96, 304] width 62 height 37
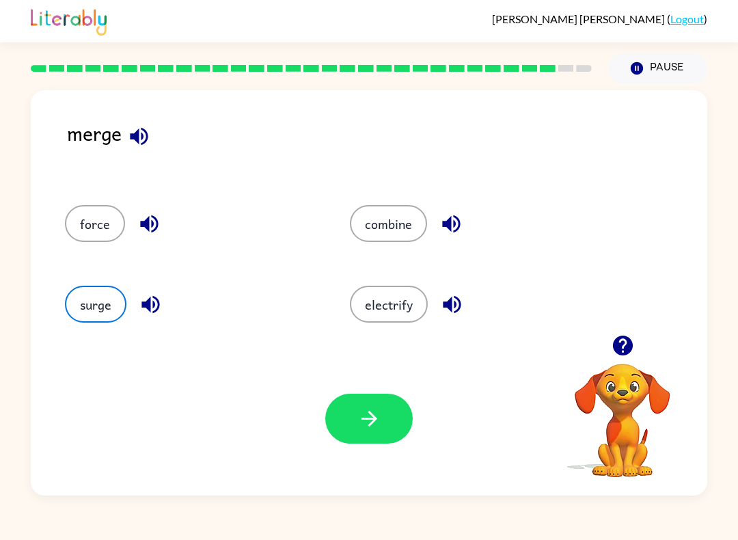
click at [341, 423] on button "button" at bounding box center [369, 419] width 88 height 50
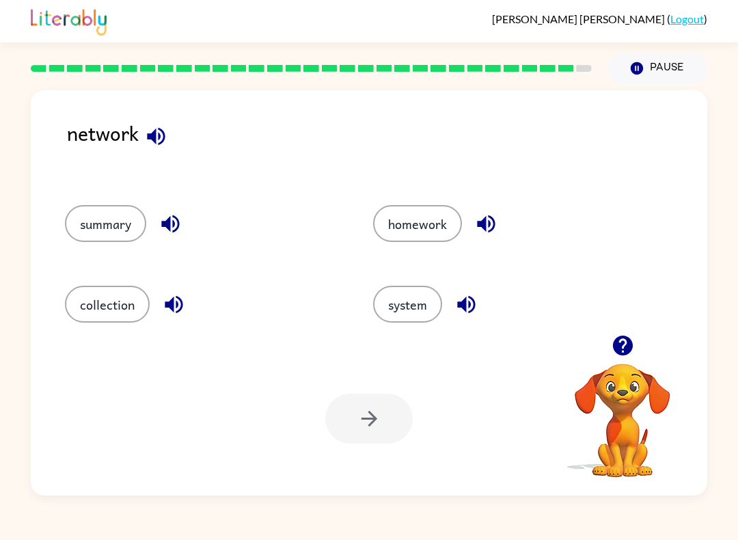
click at [433, 213] on button "homework" at bounding box center [417, 223] width 89 height 37
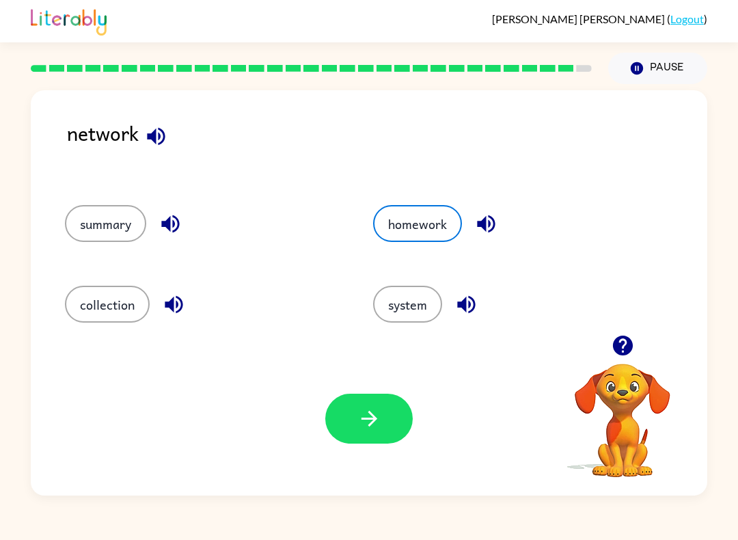
click at [377, 422] on icon "button" at bounding box center [370, 419] width 24 height 24
